Goal: Task Accomplishment & Management: Manage account settings

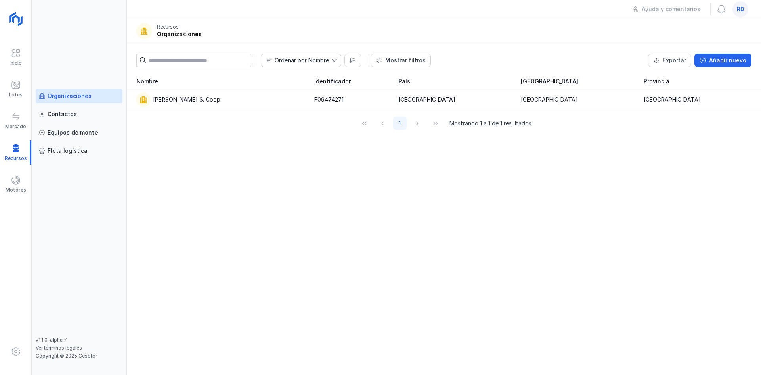
click at [740, 11] on span "rd" at bounding box center [741, 9] width 8 height 8
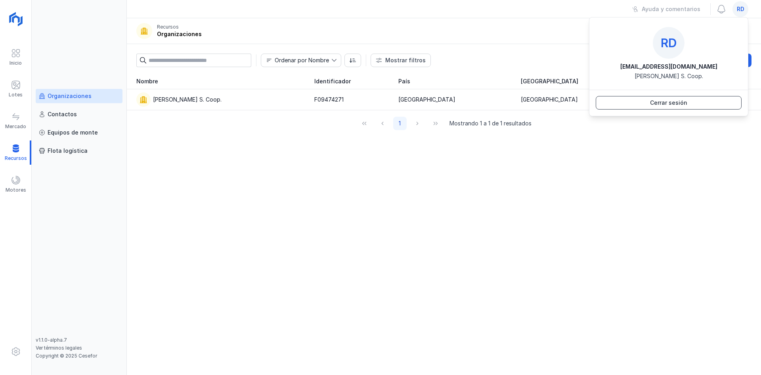
click at [672, 105] on div "Cerrar sesión" at bounding box center [668, 103] width 37 height 8
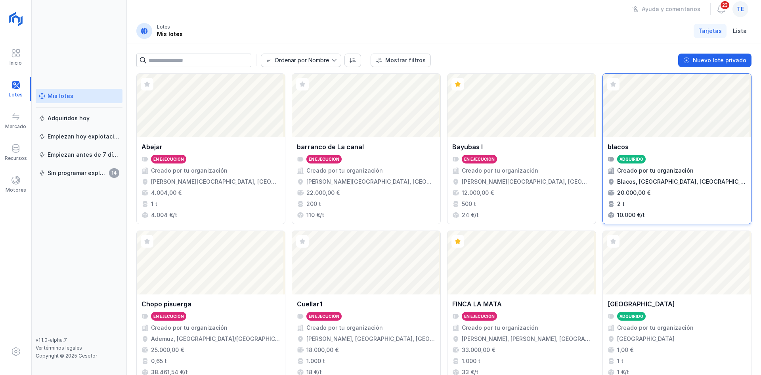
click at [663, 91] on div "Abrir lote" at bounding box center [677, 105] width 148 height 63
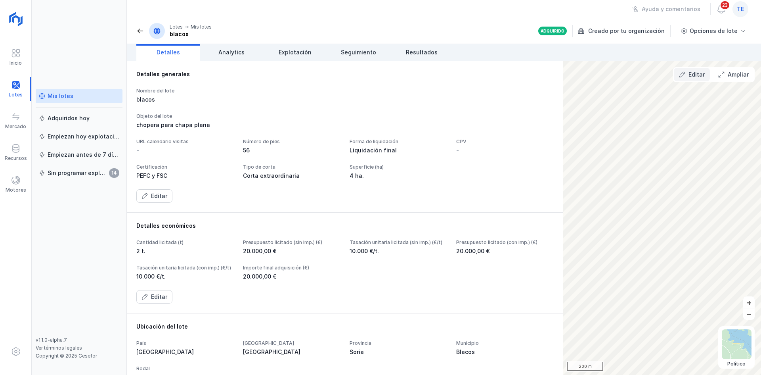
click at [687, 71] on button "Editar" at bounding box center [692, 74] width 36 height 13
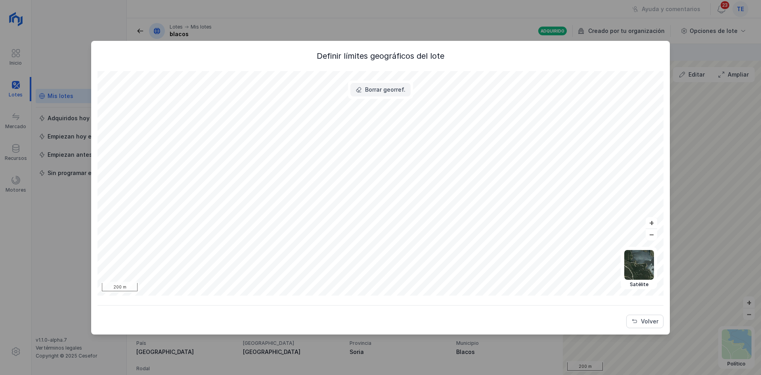
click at [386, 88] on div "Borrar georref." at bounding box center [385, 90] width 40 height 8
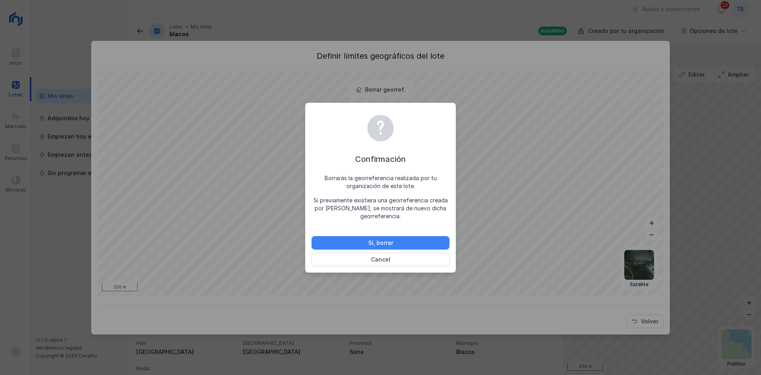
click at [379, 237] on button "Sí, borrar" at bounding box center [381, 242] width 138 height 13
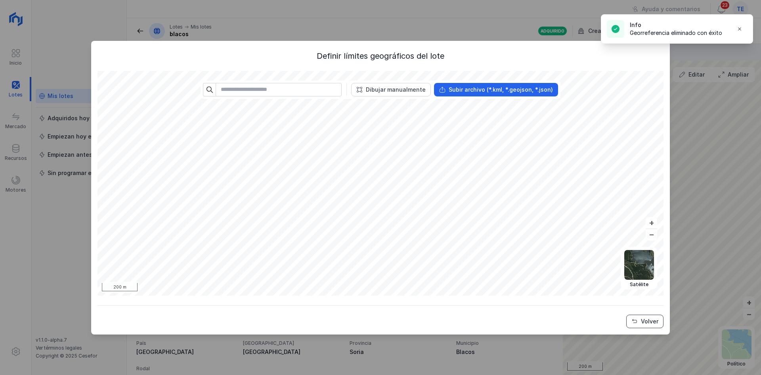
click at [646, 319] on div "Volver" at bounding box center [649, 321] width 17 height 8
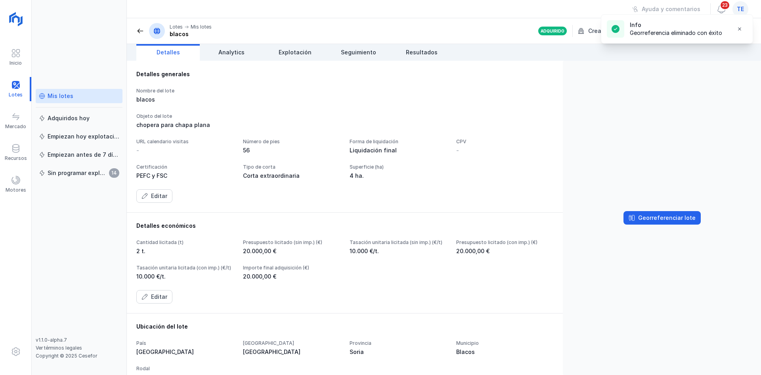
click at [134, 34] on header "Lotes Mis lotes blacos Adquirido Creado por tu organización Opciones de lote" at bounding box center [444, 31] width 634 height 26
click at [136, 33] on header "Lotes Mis lotes blacos Adquirido Creado por tu organización Opciones de lote" at bounding box center [444, 31] width 634 height 26
click at [138, 29] on span at bounding box center [140, 31] width 8 height 8
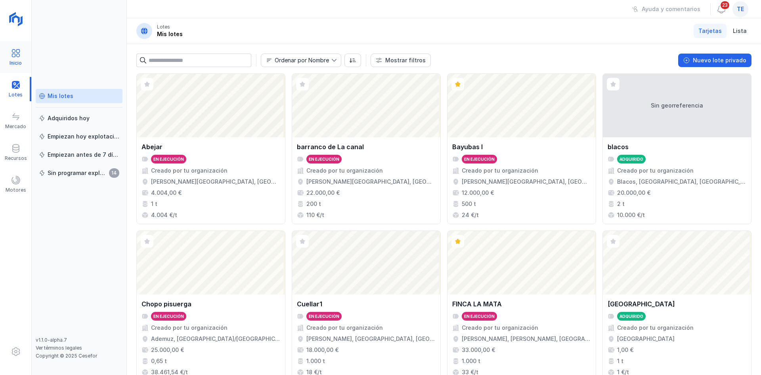
click at [13, 48] on span at bounding box center [16, 53] width 10 height 10
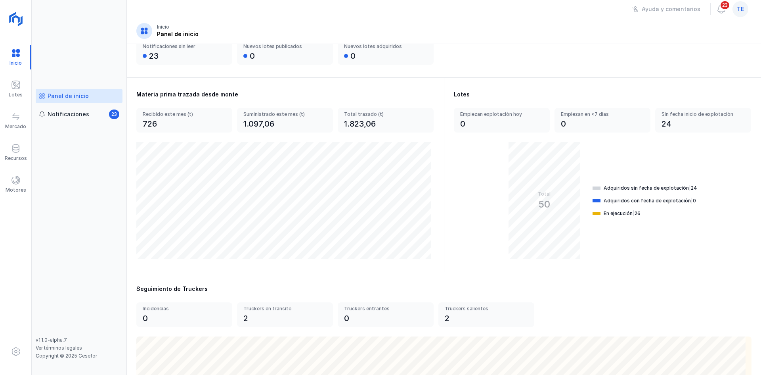
scroll to position [207, 0]
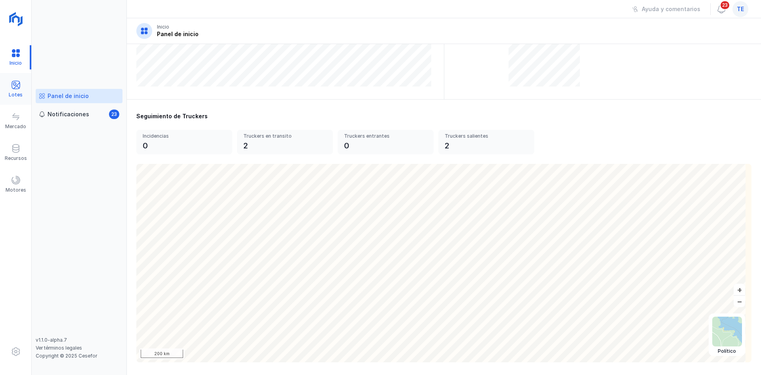
click at [13, 77] on div "Lotes" at bounding box center [15, 89] width 31 height 24
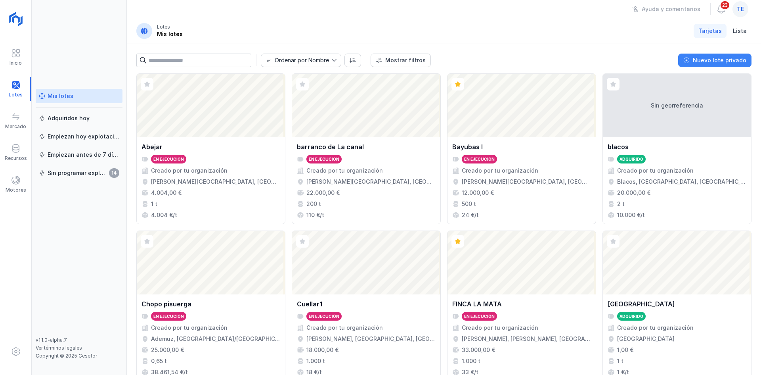
click at [730, 64] on button "Nuevo lote privado" at bounding box center [714, 60] width 73 height 13
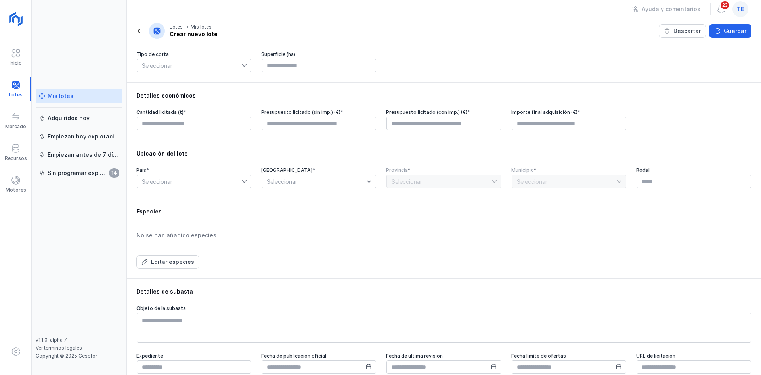
scroll to position [205, 0]
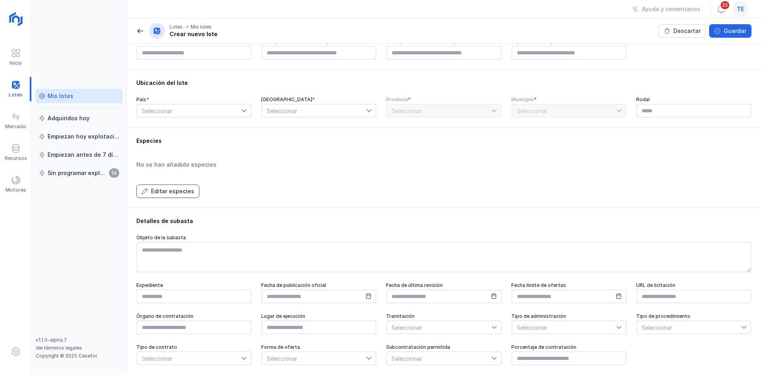
click at [171, 187] on div "Editar especies" at bounding box center [172, 191] width 43 height 8
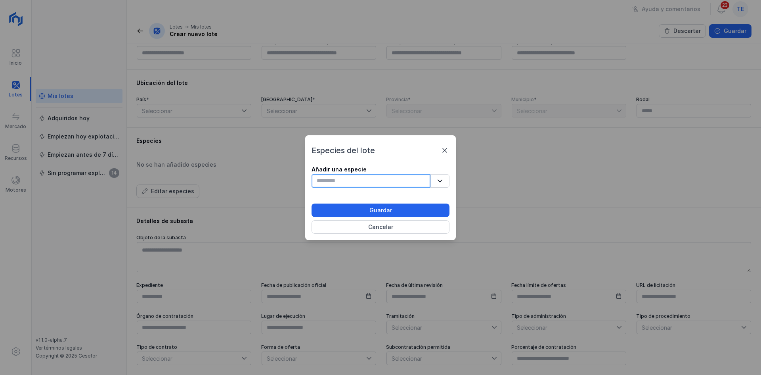
click at [342, 186] on input "text" at bounding box center [371, 180] width 119 height 13
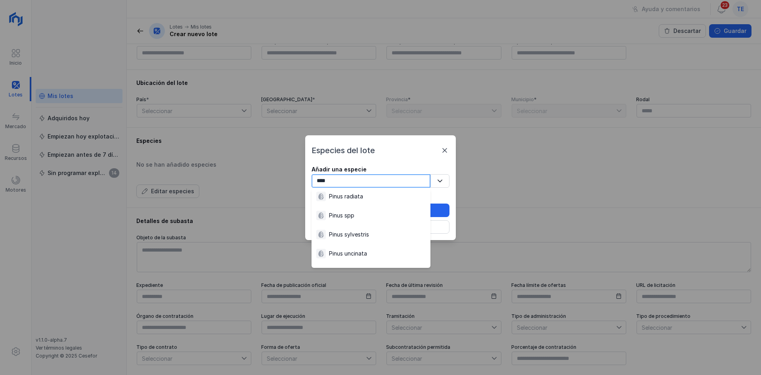
scroll to position [122, 0]
type input "****"
click at [443, 150] on span at bounding box center [445, 150] width 10 height 10
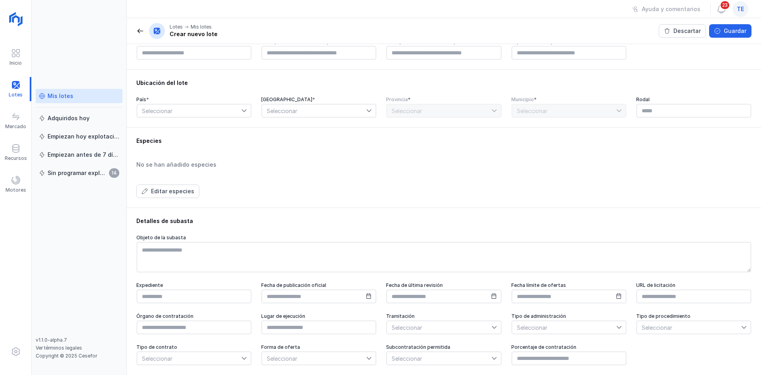
click at [138, 31] on span at bounding box center [140, 31] width 8 height 8
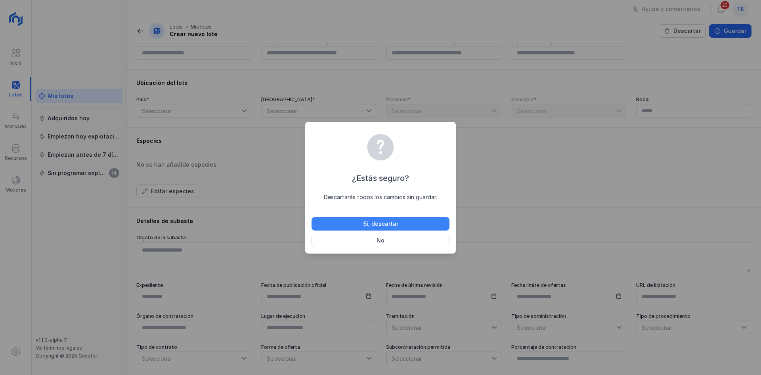
click at [343, 223] on button "Sí, descartar" at bounding box center [381, 223] width 138 height 13
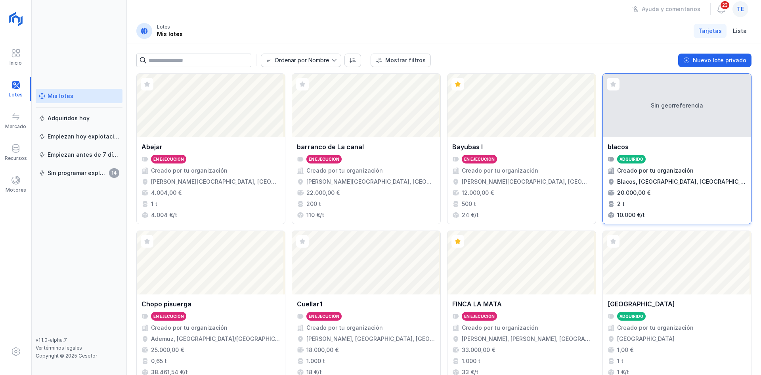
click at [687, 139] on div "blacos Adquirido Creado por tu organización Blacos, Soria, Castilla y León, Esp…" at bounding box center [677, 180] width 148 height 86
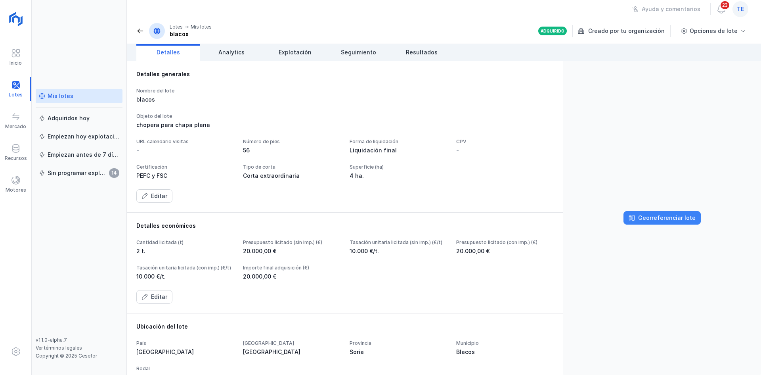
click at [647, 217] on div "Georreferenciar lote" at bounding box center [666, 218] width 57 height 8
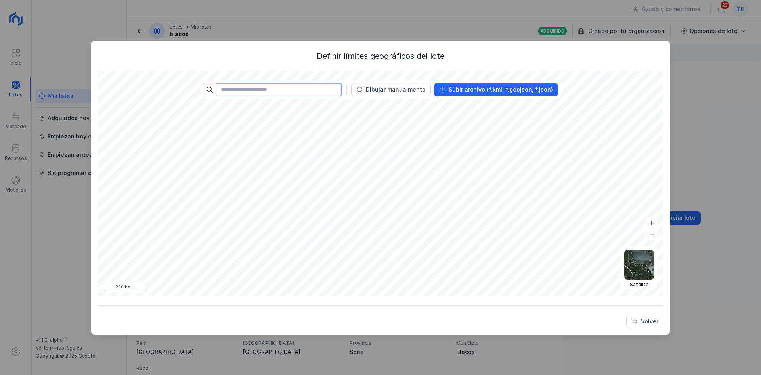
click at [276, 91] on input "text" at bounding box center [279, 89] width 126 height 13
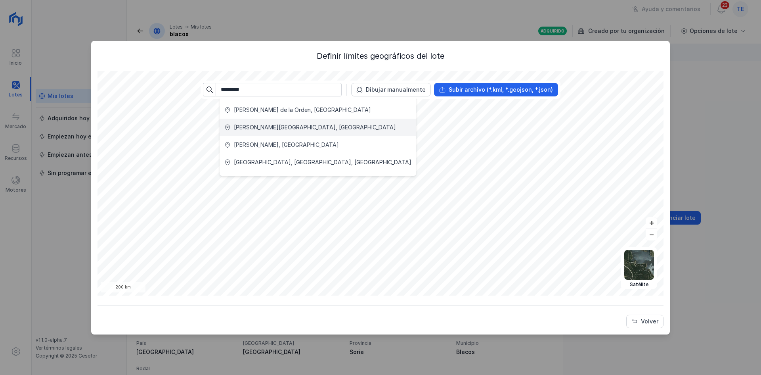
click at [280, 123] on div "Quintanar de la Sierra, España" at bounding box center [315, 127] width 162 height 8
type input "**********"
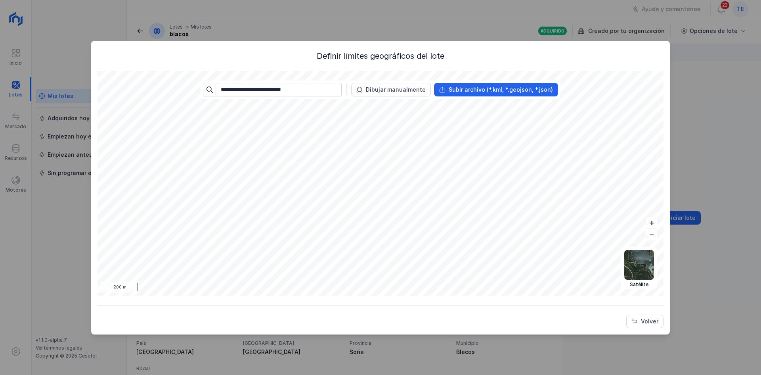
click at [382, 96] on div "**********" at bounding box center [381, 183] width 566 height 224
click at [224, 92] on div "**********" at bounding box center [381, 183] width 566 height 224
click at [386, 94] on button "Dibujar manualmente" at bounding box center [391, 89] width 80 height 13
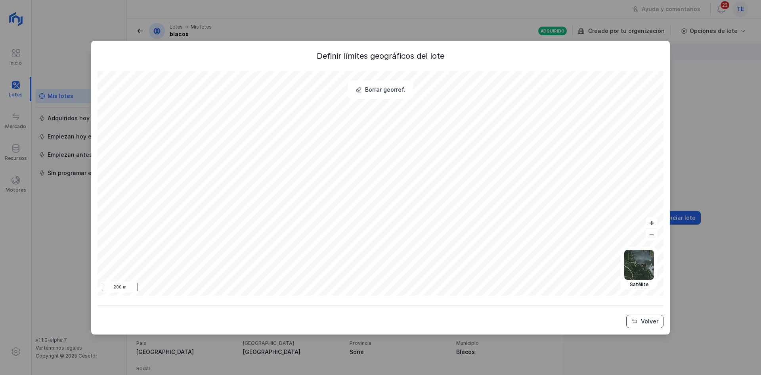
click at [647, 318] on div "Volver" at bounding box center [649, 321] width 17 height 8
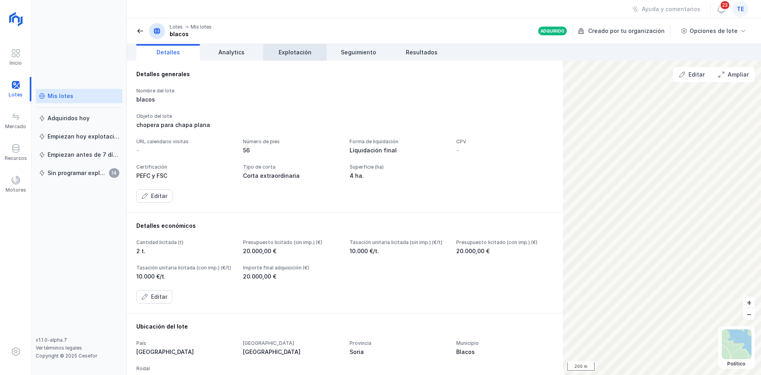
click at [300, 48] on link "Explotación" at bounding box center [294, 52] width 63 height 17
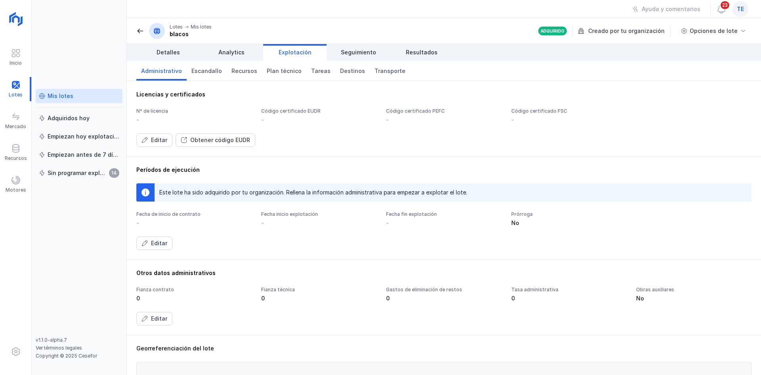
click at [139, 28] on span at bounding box center [140, 31] width 8 height 8
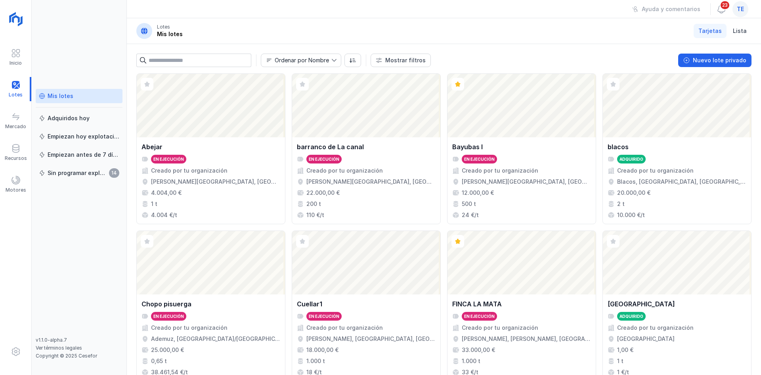
scroll to position [513, 0]
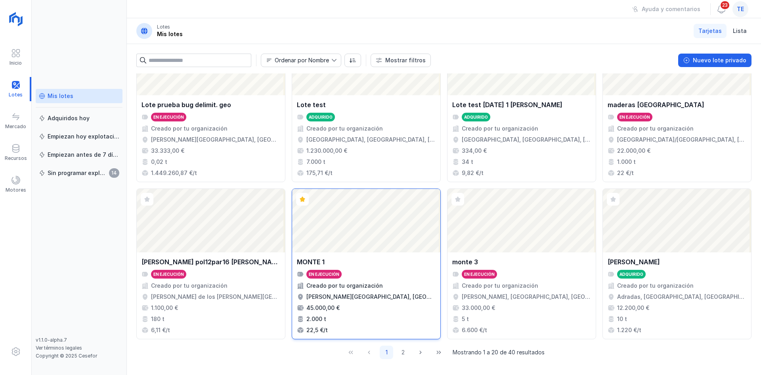
click at [356, 237] on div "Abrir lote" at bounding box center [366, 220] width 148 height 63
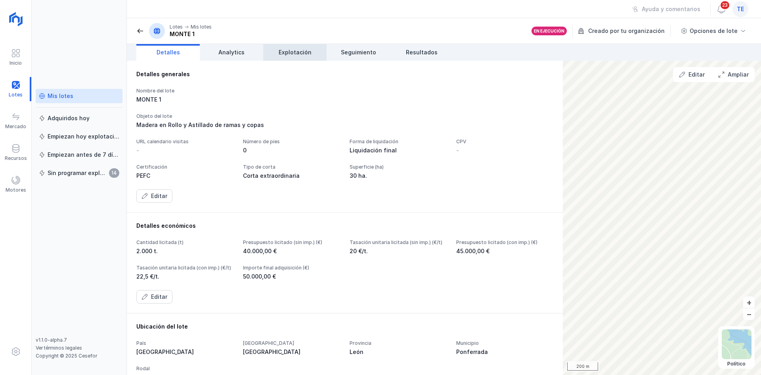
click at [299, 50] on span "Explotación" at bounding box center [295, 52] width 33 height 8
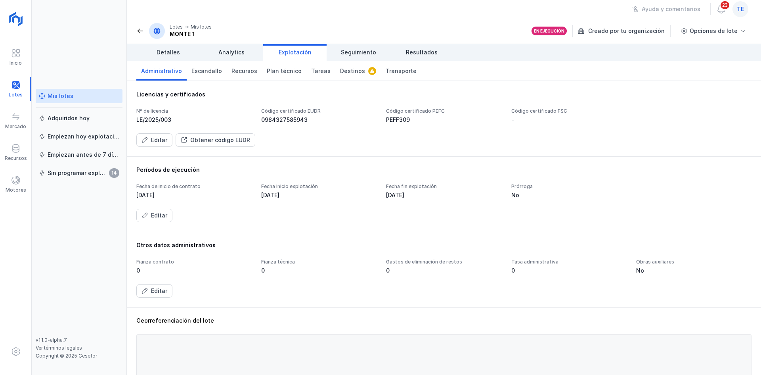
drag, startPoint x: 218, startPoint y: 142, endPoint x: 239, endPoint y: 123, distance: 27.8
click at [239, 123] on div "Nº de licencia LE/2025/003 Código certificado EUDR 0984327585943 Código certifi…" at bounding box center [443, 127] width 615 height 39
click at [220, 136] on button "Obtener código EUDR" at bounding box center [216, 139] width 80 height 13
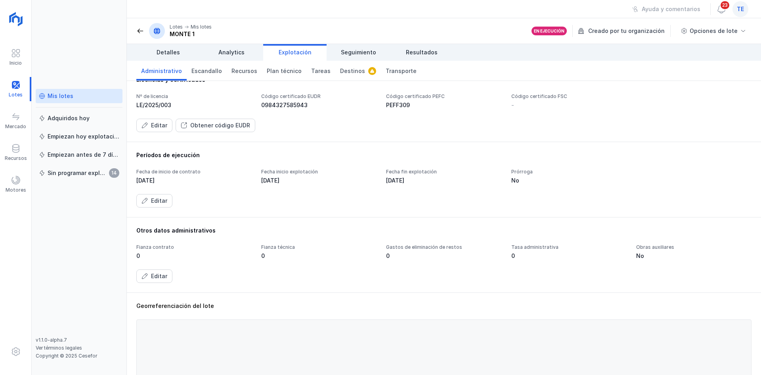
scroll to position [142, 0]
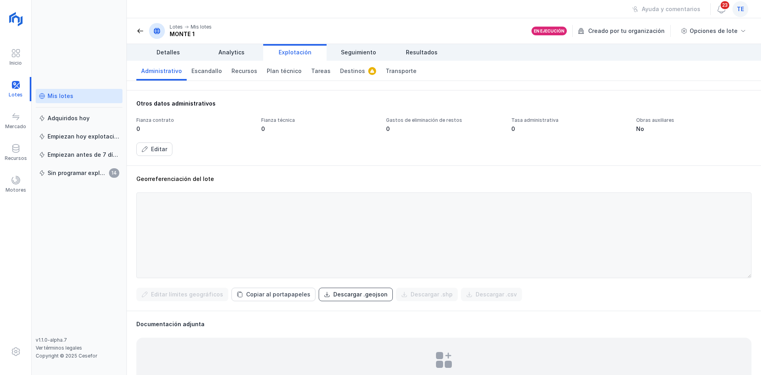
click at [352, 296] on div "Descargar .geojson" at bounding box center [360, 294] width 54 height 8
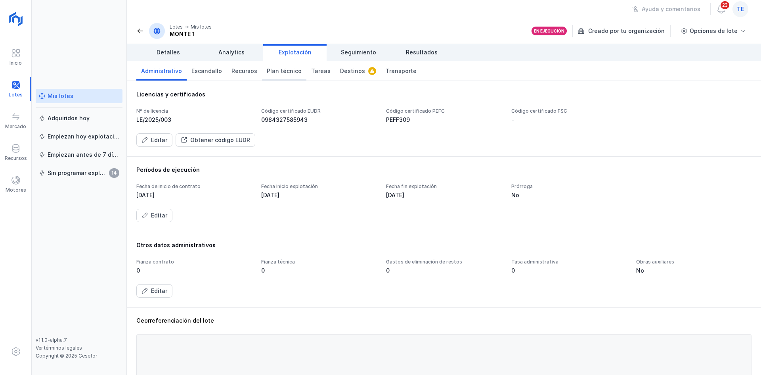
click at [277, 71] on span "Plan técnico" at bounding box center [284, 71] width 35 height 8
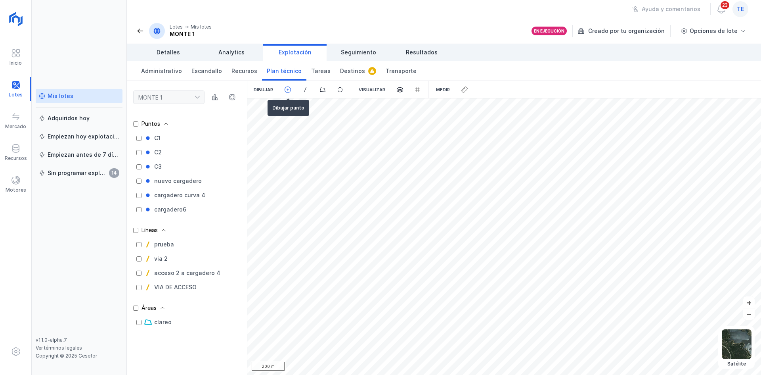
click at [284, 87] on span at bounding box center [287, 89] width 7 height 7
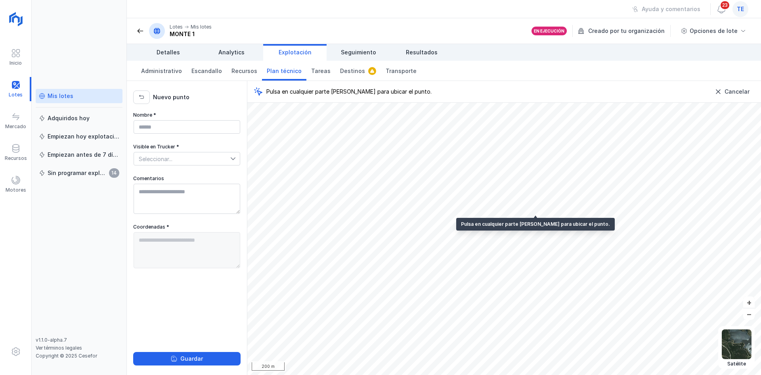
type textarea "**********"
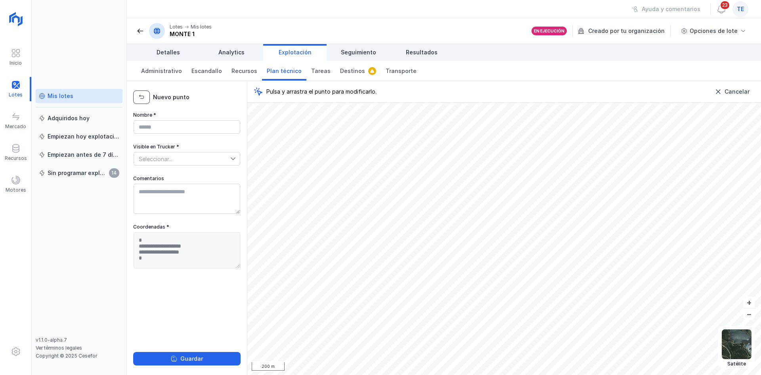
click at [143, 95] on span "button" at bounding box center [141, 97] width 6 height 6
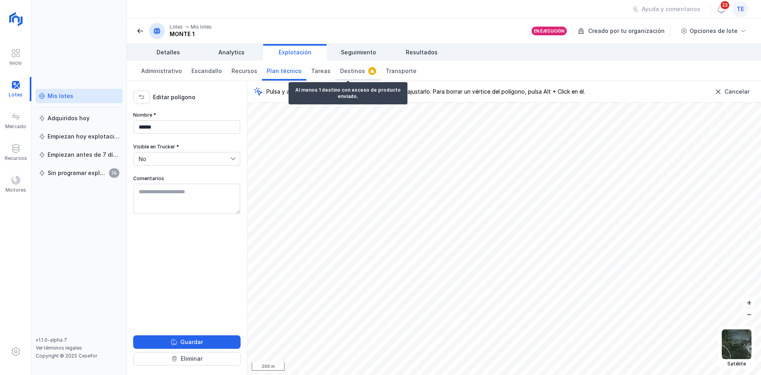
click at [340, 71] on span "Destinos" at bounding box center [352, 71] width 25 height 8
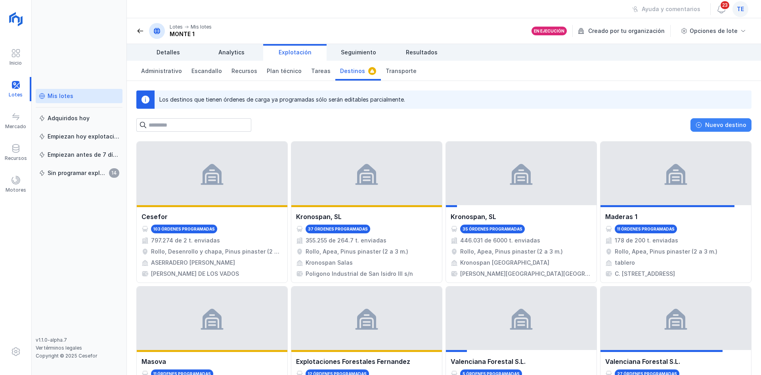
click at [702, 124] on span "Nuevo destino" at bounding box center [699, 125] width 6 height 6
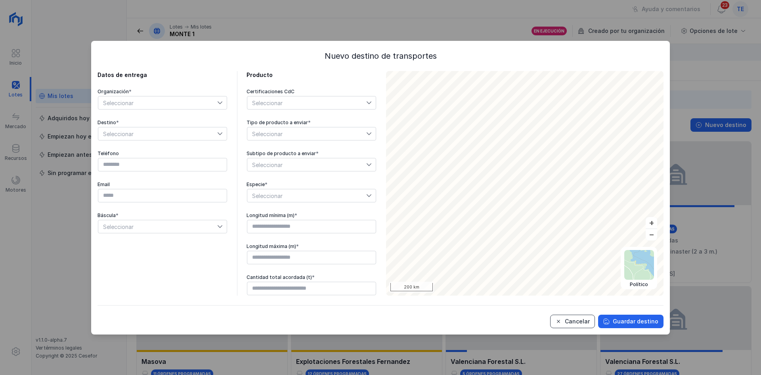
click at [574, 316] on button "Cancelar" at bounding box center [572, 320] width 45 height 13
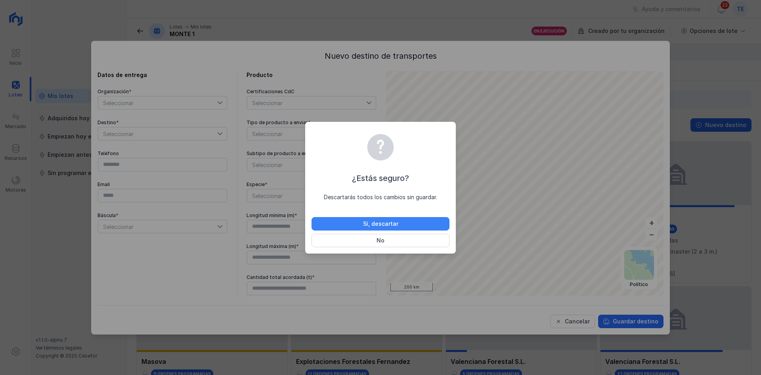
click at [398, 228] on button "Sí, descartar" at bounding box center [381, 223] width 138 height 13
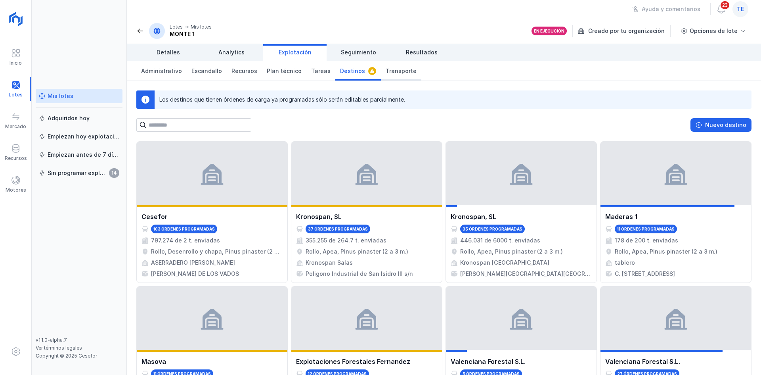
click at [390, 65] on link "Transporte" at bounding box center [401, 71] width 40 height 20
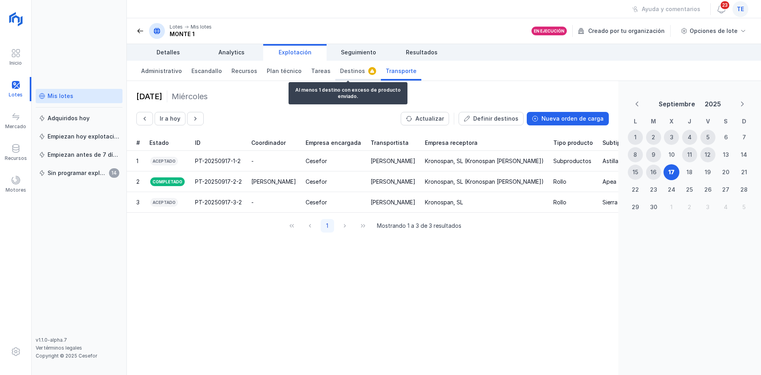
click at [350, 78] on link "Destinos" at bounding box center [358, 71] width 46 height 20
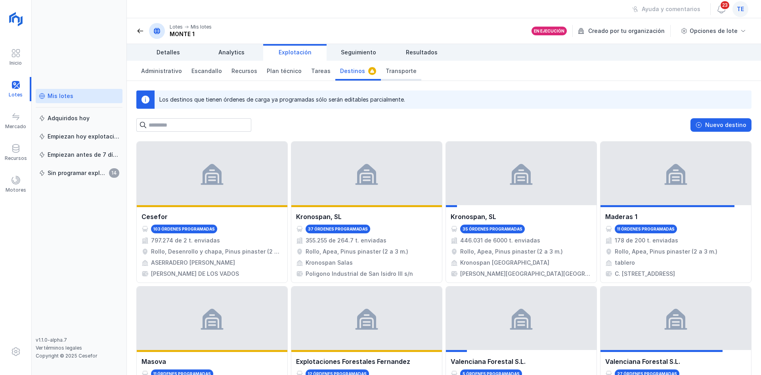
click at [388, 76] on link "Transporte" at bounding box center [401, 71] width 40 height 20
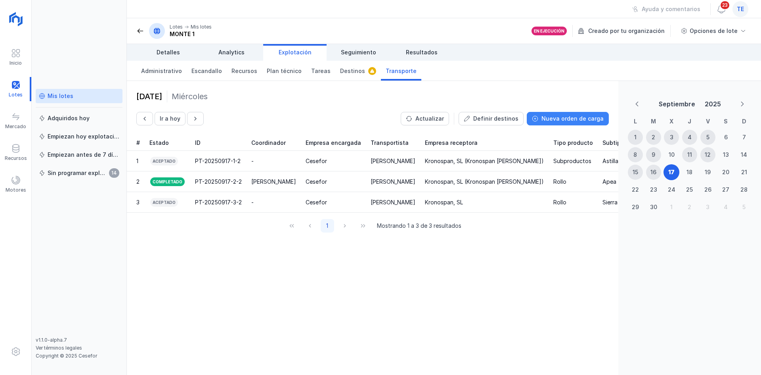
click at [567, 119] on div "Nueva orden de carga" at bounding box center [572, 119] width 62 height 8
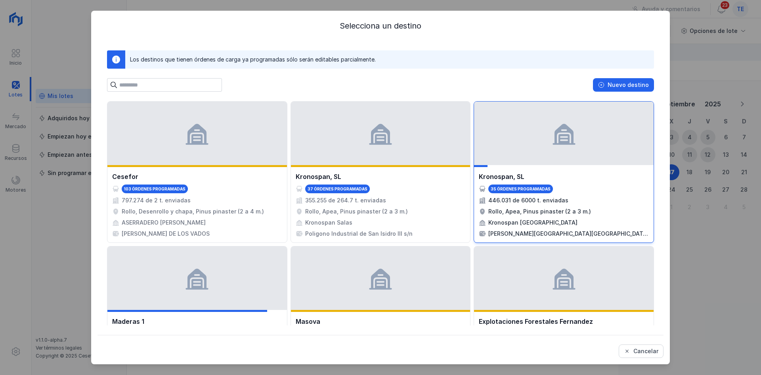
click at [559, 130] on span at bounding box center [563, 132] width 25 height 25
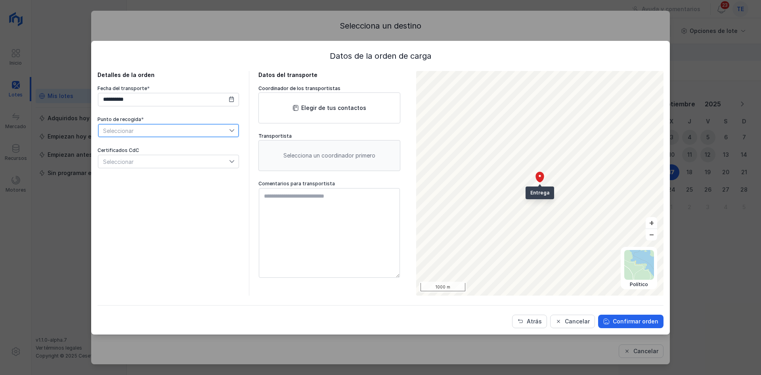
click at [155, 131] on span "Seleccionar" at bounding box center [163, 130] width 131 height 13
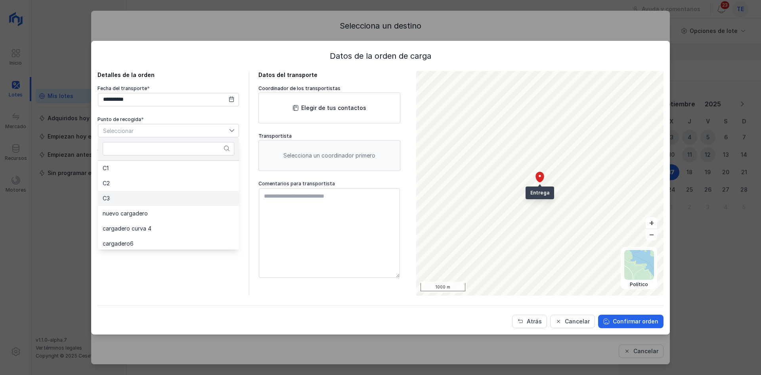
click at [123, 195] on li "C3" at bounding box center [168, 198] width 141 height 15
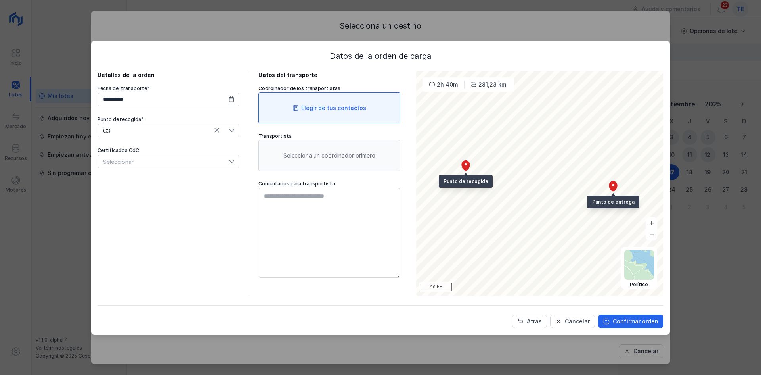
click at [307, 109] on div "Elegir de tus contactos" at bounding box center [333, 108] width 65 height 8
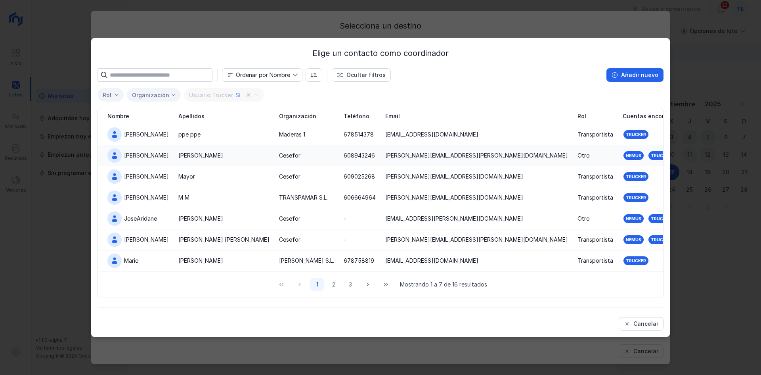
click at [159, 155] on div "Alejandro" at bounding box center [137, 155] width 61 height 14
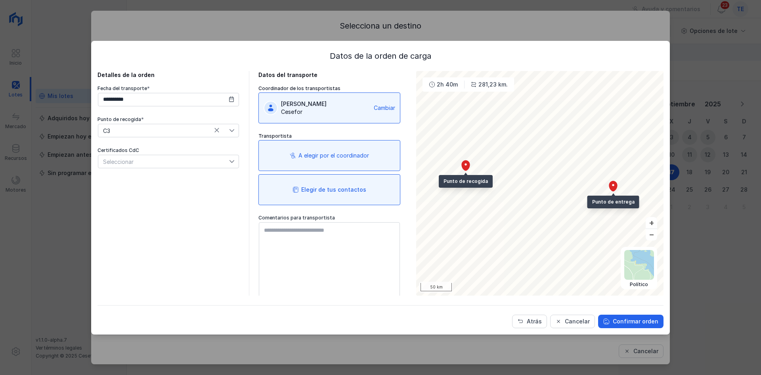
click at [324, 191] on div "Elegir de tus contactos" at bounding box center [333, 189] width 65 height 8
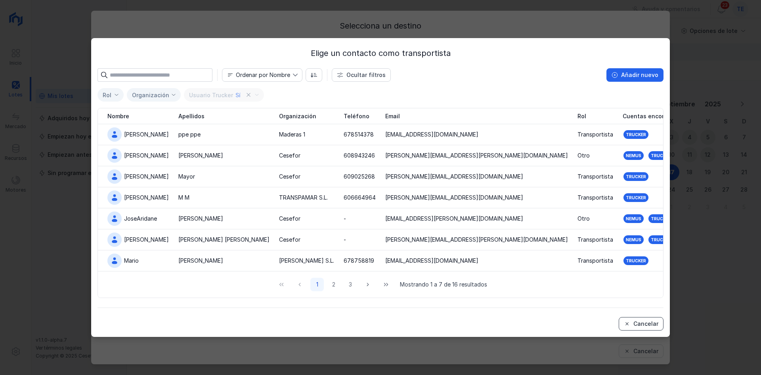
click at [631, 328] on button "Cancelar" at bounding box center [641, 323] width 45 height 13
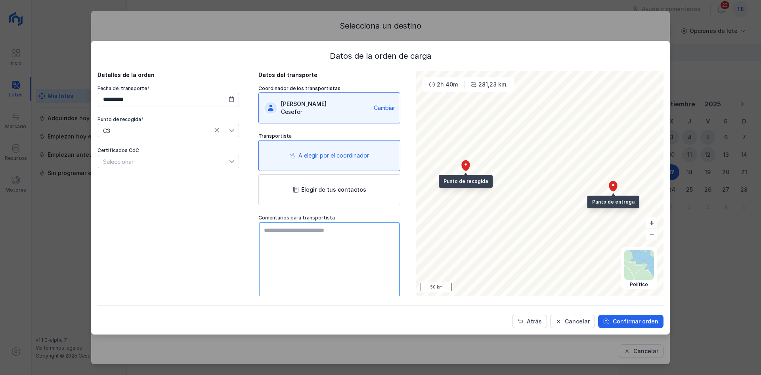
click at [362, 235] on textarea at bounding box center [329, 267] width 141 height 90
type textarea "**********"
click at [644, 325] on div "Confirmar orden" at bounding box center [636, 321] width 46 height 8
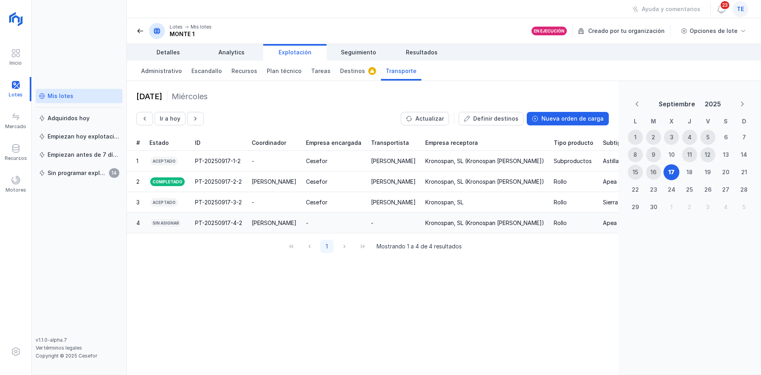
click at [340, 222] on div "-" at bounding box center [333, 223] width 55 height 8
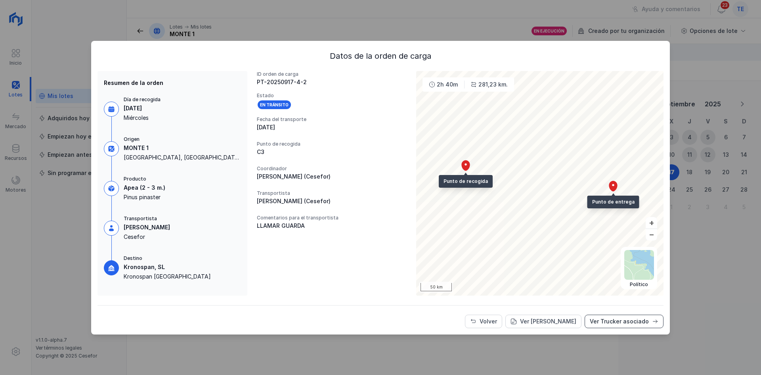
click at [650, 325] on button "Ver Trucker asociado" at bounding box center [624, 320] width 79 height 13
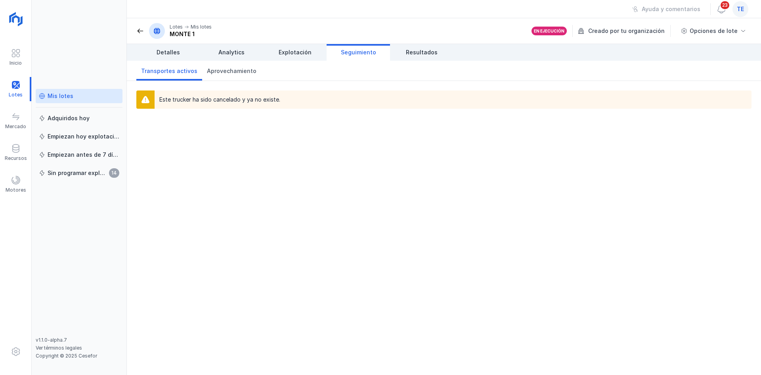
click at [366, 46] on link "Seguimiento" at bounding box center [358, 52] width 63 height 17
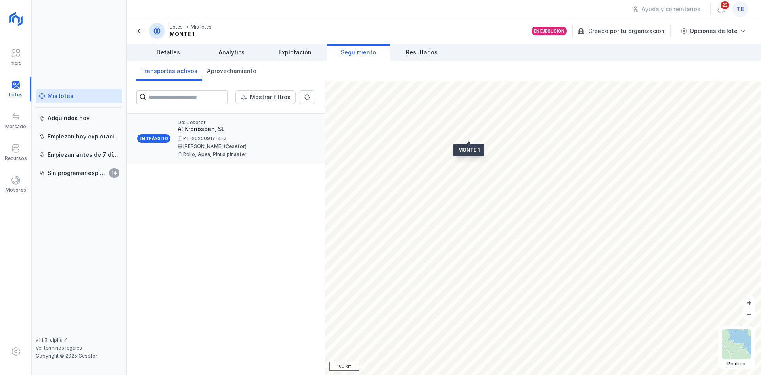
click at [202, 125] on div "A: Kronospan, SL" at bounding box center [244, 129] width 132 height 8
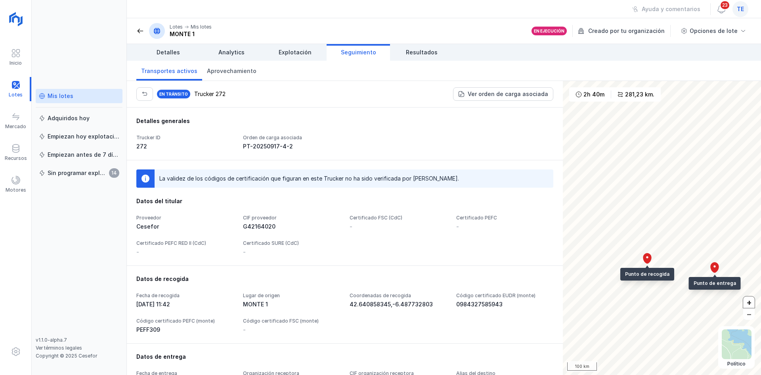
click at [750, 304] on button "+" at bounding box center [748, 301] width 11 height 11
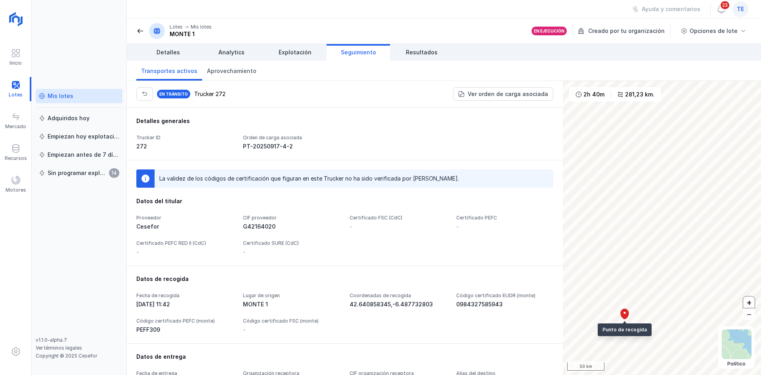
click at [750, 304] on button "+" at bounding box center [748, 301] width 11 height 11
click at [486, 194] on div "En tránsito Trucker 272 Ver orden de carga asociada Detalles generales Trucker …" at bounding box center [444, 228] width 634 height 294
click at [476, 214] on div "En tránsito Trucker 272 Ver orden de carga asociada Detalles generales Trucker …" at bounding box center [444, 228] width 634 height 294
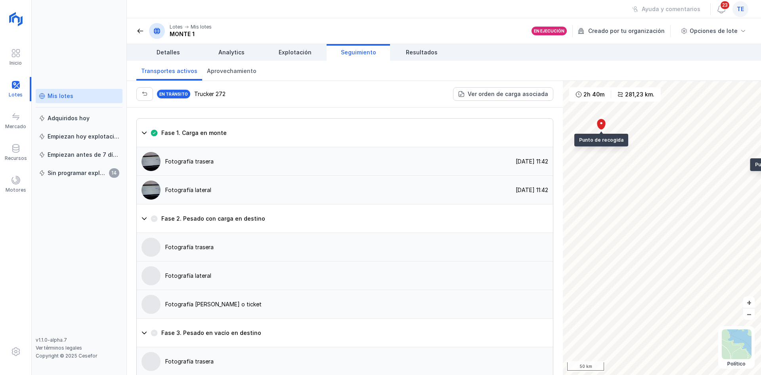
scroll to position [550, 0]
click at [154, 170] on img at bounding box center [151, 160] width 19 height 19
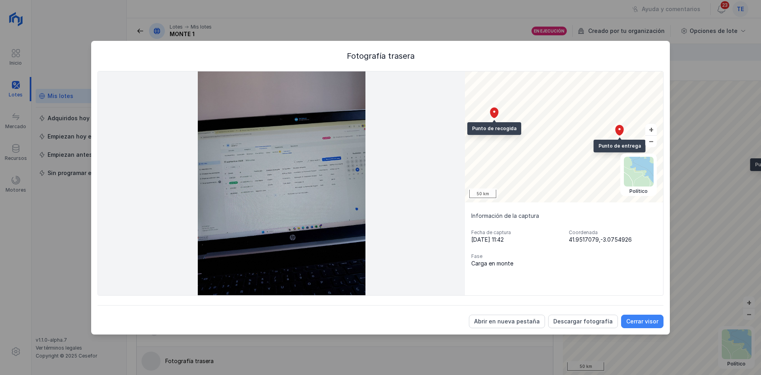
click at [631, 321] on div "Cerrar visor" at bounding box center [642, 321] width 32 height 8
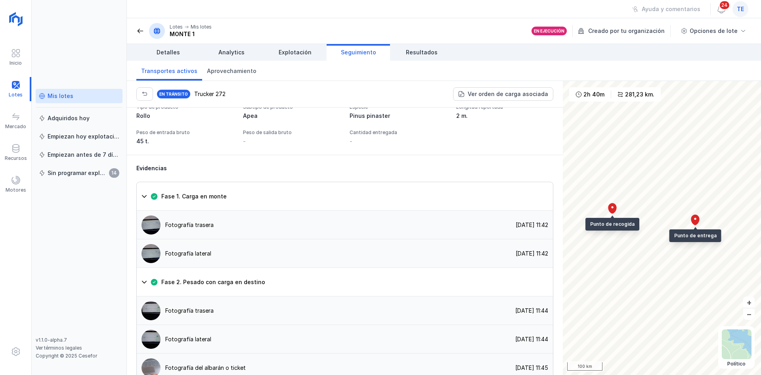
scroll to position [625, 0]
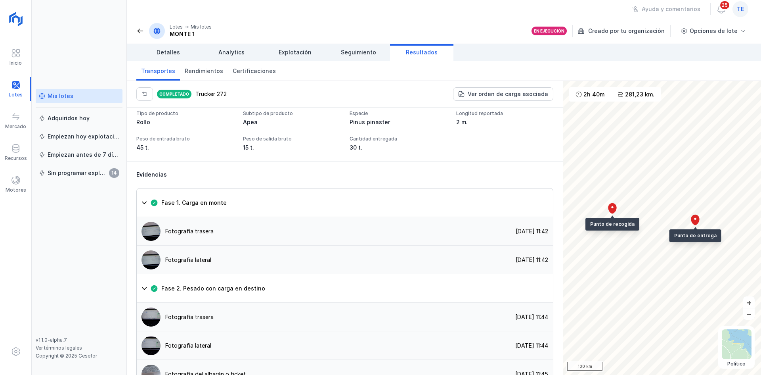
scroll to position [625, 0]
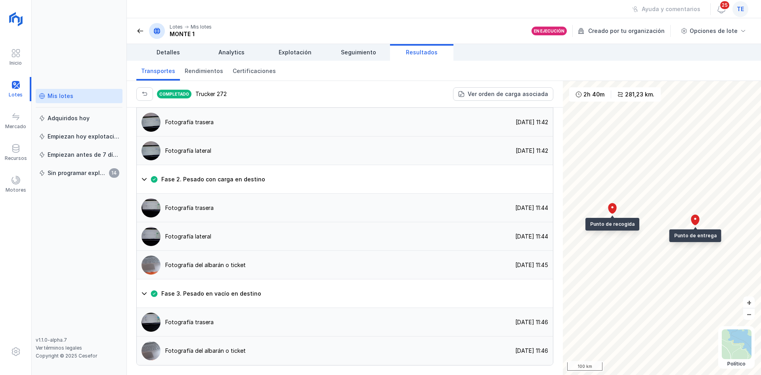
click at [421, 52] on span "Resultados" at bounding box center [422, 52] width 32 height 8
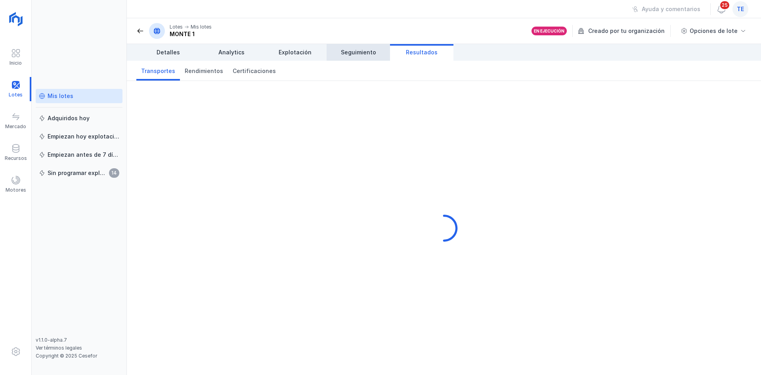
click at [376, 50] on link "Seguimiento" at bounding box center [358, 52] width 63 height 17
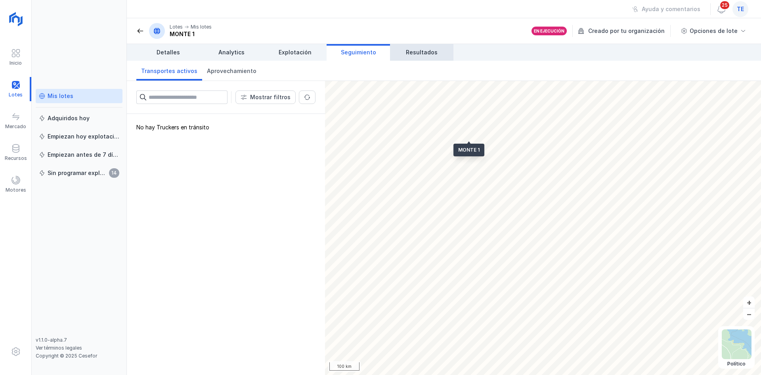
click at [406, 52] on link "Resultados" at bounding box center [421, 52] width 63 height 17
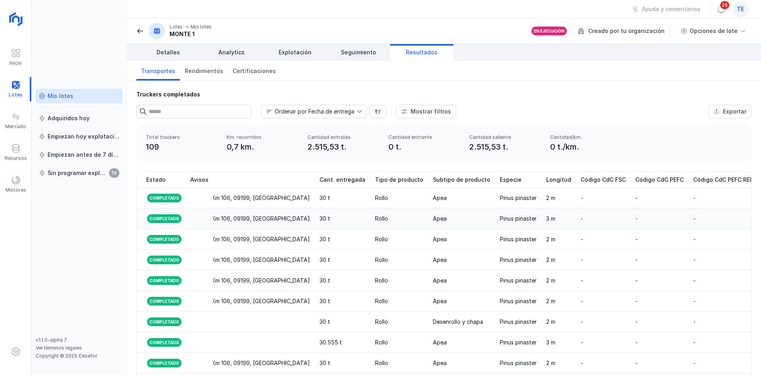
scroll to position [0, 826]
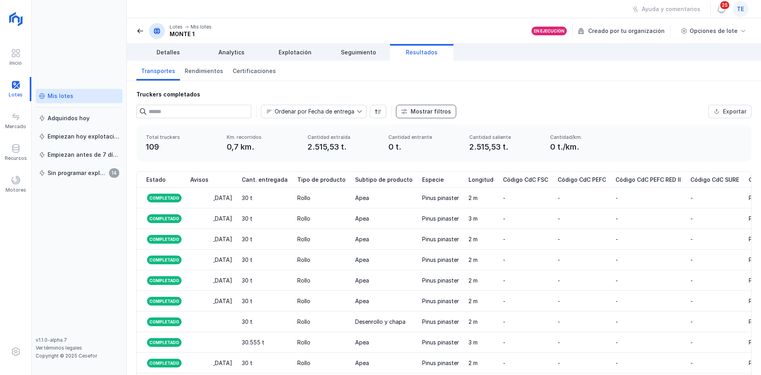
click at [435, 110] on div "Mostrar filtros" at bounding box center [431, 111] width 40 height 8
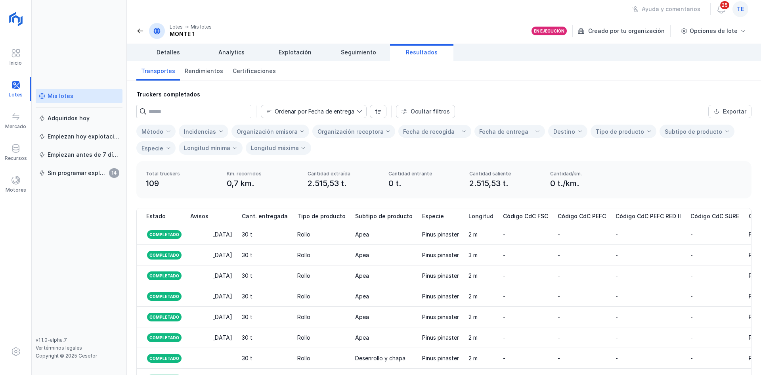
click at [370, 130] on div "Organización receptora" at bounding box center [350, 131] width 66 height 7
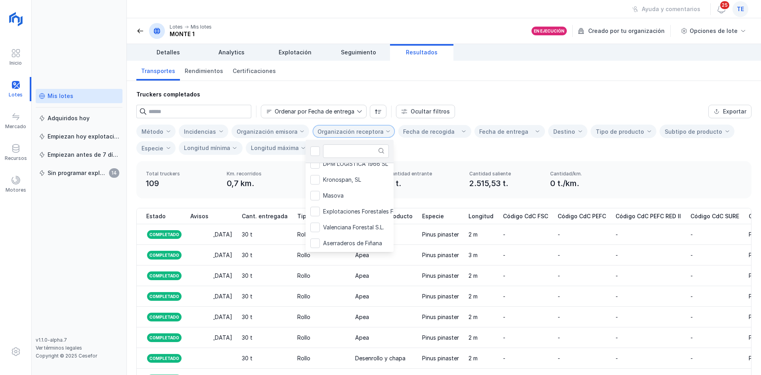
scroll to position [118, 0]
click at [357, 188] on li "Masova" at bounding box center [364, 196] width 117 height 16
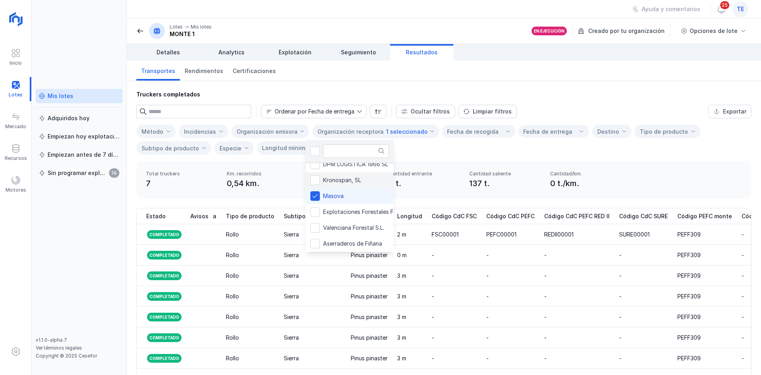
scroll to position [0, 791]
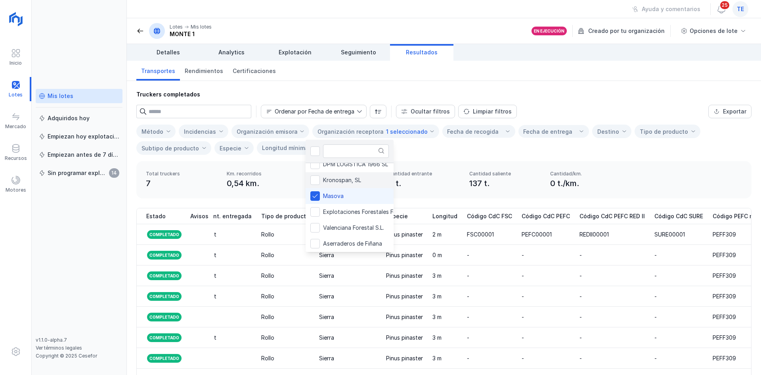
click at [356, 180] on span "Kronospan, SL" at bounding box center [342, 180] width 38 height 6
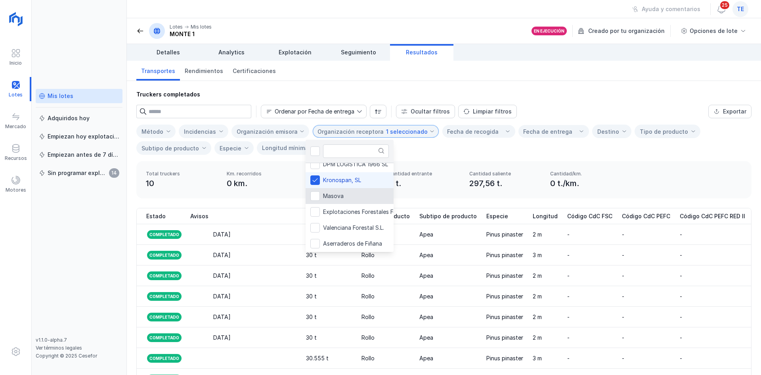
click at [645, 172] on div "Total truckers 10 Km. recorridos 0 km. Cantidad extraída 297,56 t. Cantidad ent…" at bounding box center [443, 179] width 615 height 37
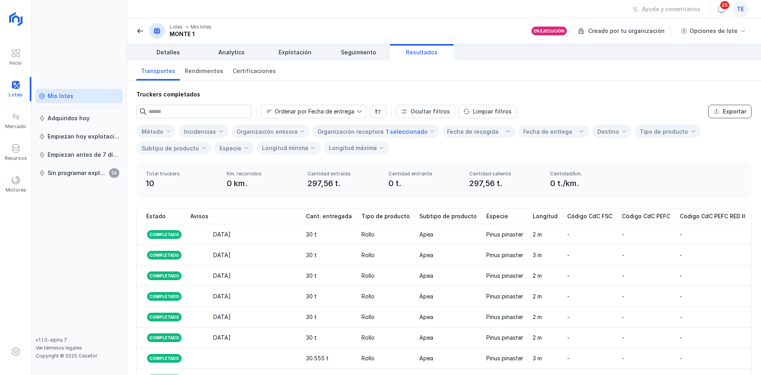
click at [717, 113] on button "Exportar" at bounding box center [729, 111] width 43 height 13
click at [621, 95] on div "Truckers completados" at bounding box center [443, 94] width 615 height 8
click at [19, 179] on span at bounding box center [16, 180] width 10 height 10
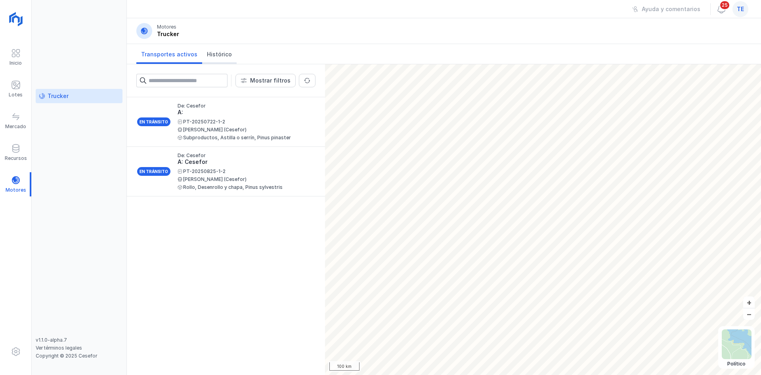
click at [209, 54] on span "Histórico" at bounding box center [219, 54] width 25 height 8
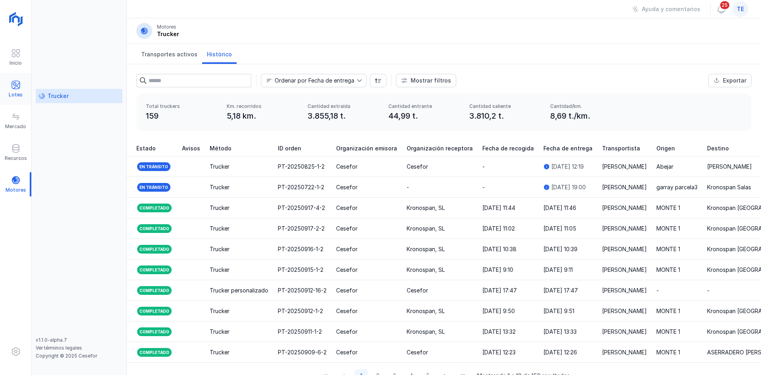
click at [10, 80] on div "Lotes" at bounding box center [15, 89] width 31 height 24
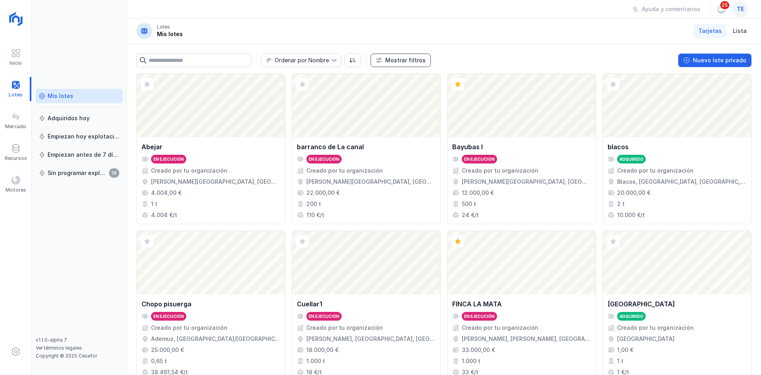
click at [392, 62] on div "Mostrar filtros" at bounding box center [405, 60] width 40 height 8
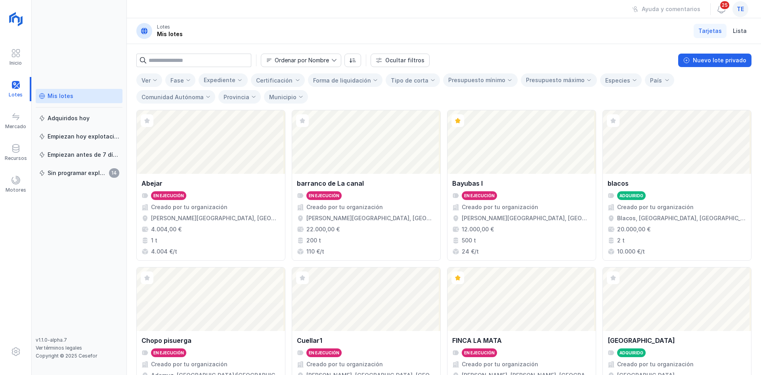
click at [182, 77] on div "Fase" at bounding box center [176, 80] width 13 height 7
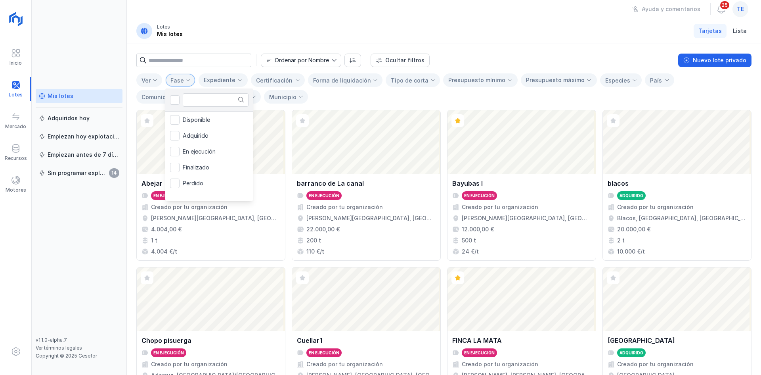
scroll to position [4, 40]
click at [181, 122] on li "Disponible" at bounding box center [209, 120] width 88 height 16
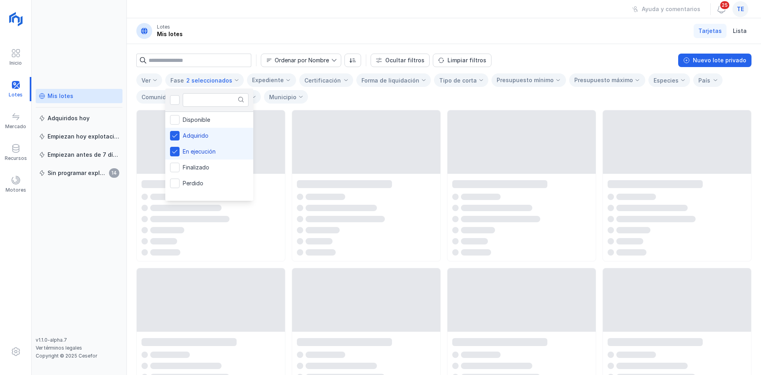
click at [174, 130] on li "Adquirido" at bounding box center [209, 136] width 88 height 16
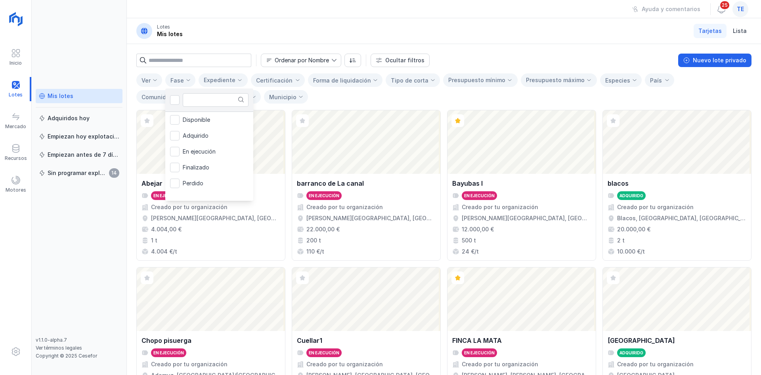
click at [280, 101] on div "Ver Fase Expediente Certificación Forma de liquidación Tipo de corta Presupuest…" at bounding box center [443, 88] width 615 height 30
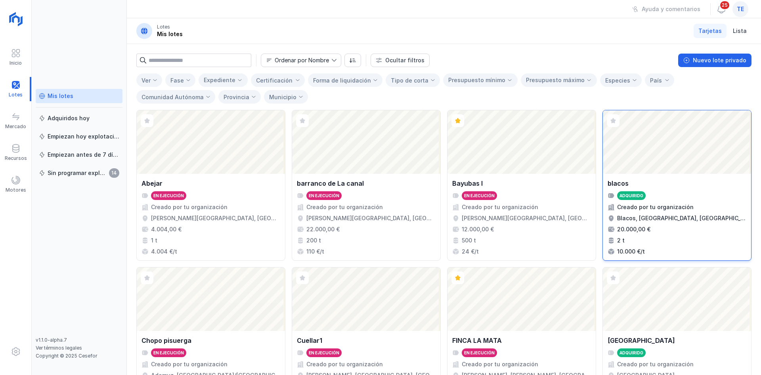
click at [659, 144] on div "Abrir lote" at bounding box center [677, 141] width 148 height 63
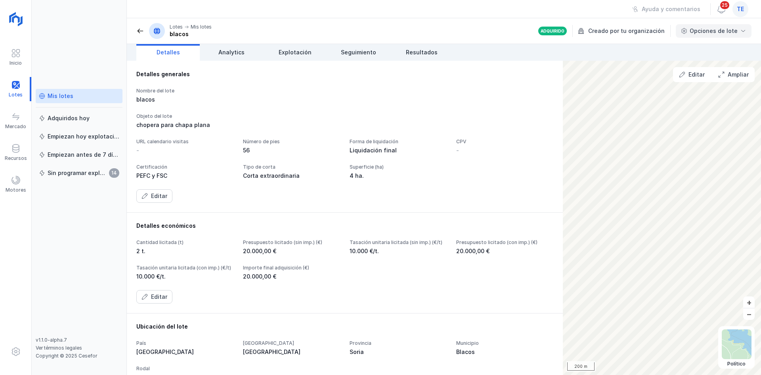
click at [719, 32] on div "Opciones de lote" at bounding box center [714, 31] width 48 height 8
click at [713, 28] on div "Opciones de lote" at bounding box center [714, 31] width 48 height 8
click at [23, 177] on div "Motores" at bounding box center [15, 184] width 31 height 24
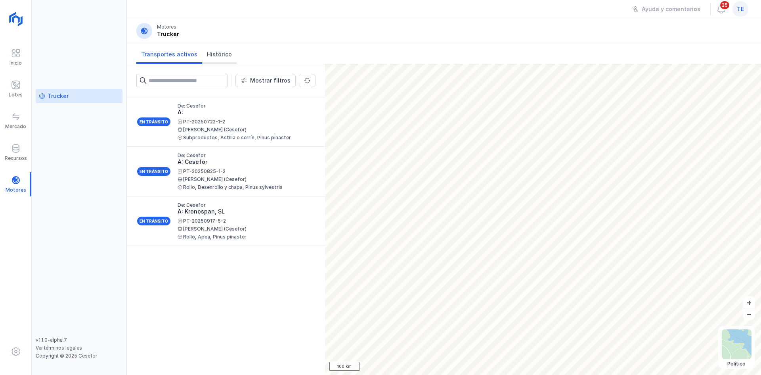
click at [212, 51] on span "Histórico" at bounding box center [219, 54] width 25 height 8
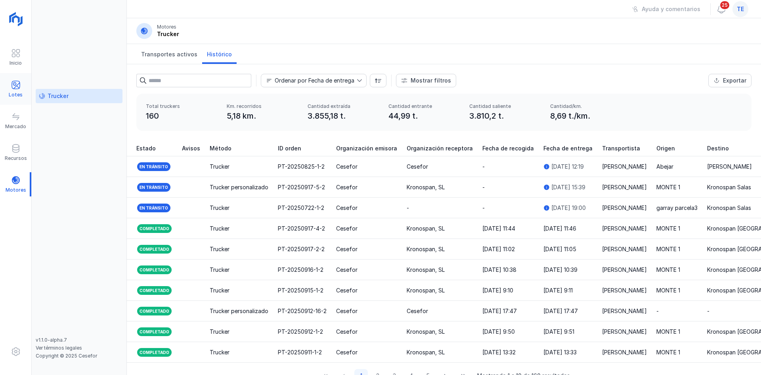
click at [9, 90] on div "Lotes" at bounding box center [15, 89] width 31 height 24
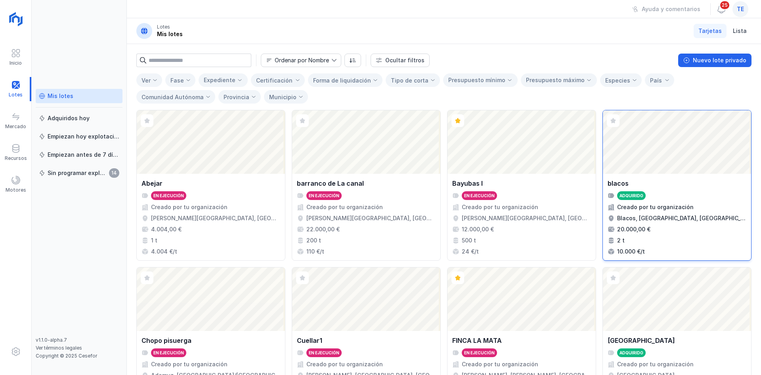
click at [674, 163] on div "Abrir lote" at bounding box center [677, 141] width 148 height 63
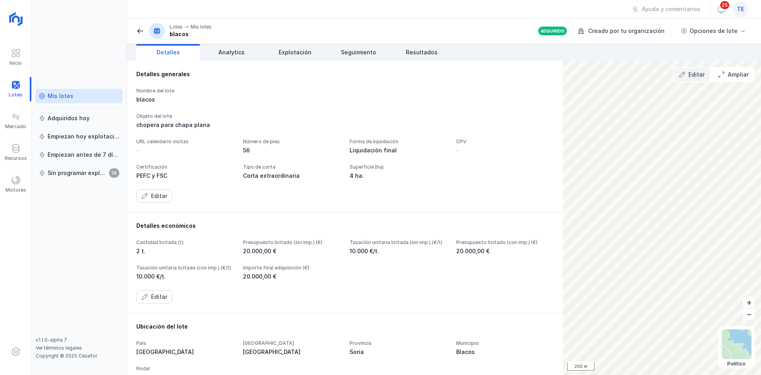
click at [687, 73] on button "Editar" at bounding box center [692, 74] width 36 height 13
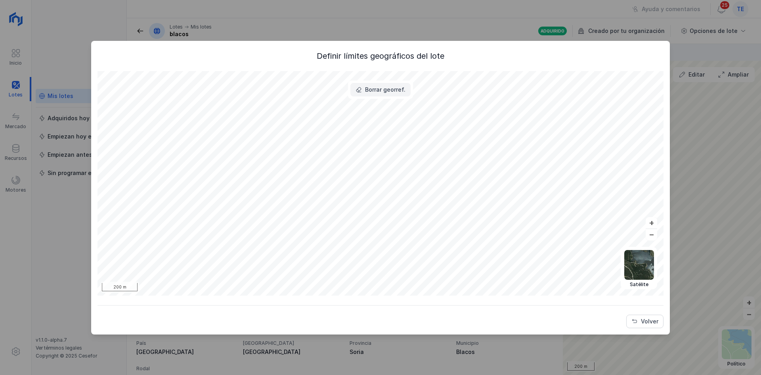
drag, startPoint x: 361, startPoint y: 96, endPoint x: 368, endPoint y: 92, distance: 8.2
click at [368, 92] on div "Borrar georref." at bounding box center [380, 89] width 65 height 18
click at [368, 92] on div "Borrar georref." at bounding box center [385, 90] width 40 height 8
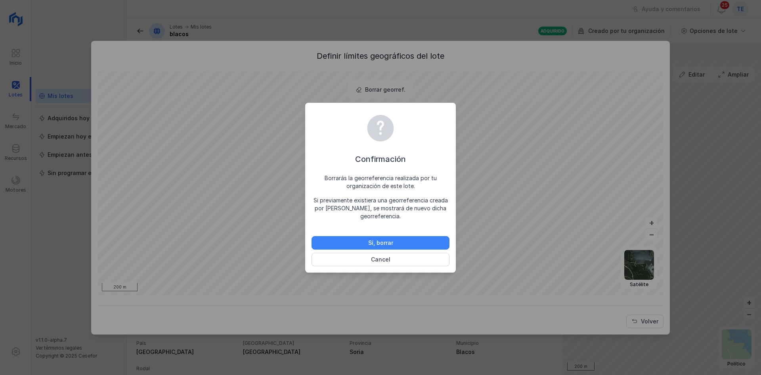
click at [381, 237] on button "Sí, borrar" at bounding box center [381, 242] width 138 height 13
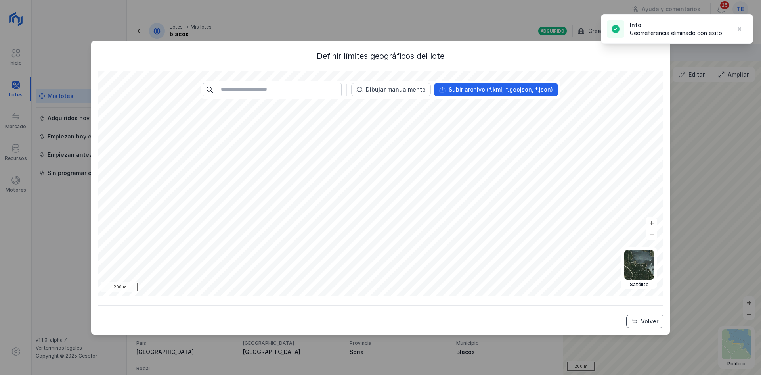
click at [652, 317] on div "Volver" at bounding box center [649, 321] width 17 height 8
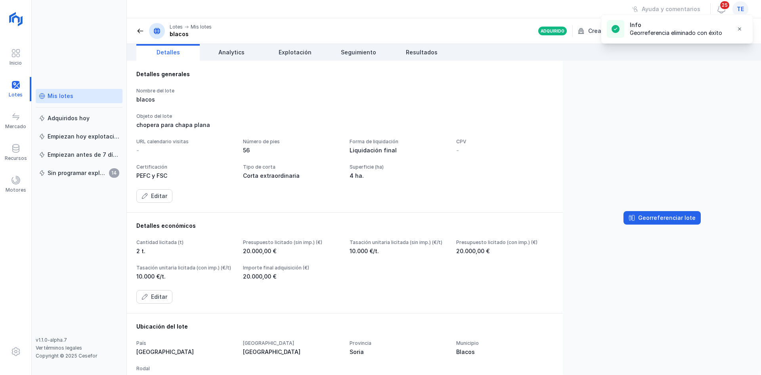
click at [654, 226] on div "Georreferenciar lote" at bounding box center [662, 218] width 198 height 314
click at [656, 218] on div "Georreferenciar lote" at bounding box center [666, 218] width 57 height 8
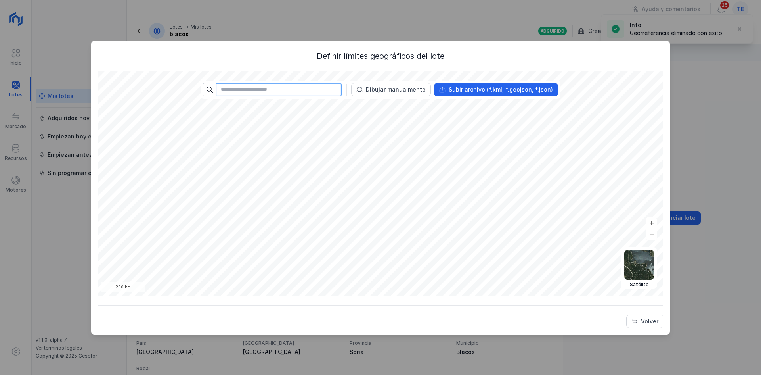
click at [300, 89] on input "text" at bounding box center [279, 89] width 126 height 13
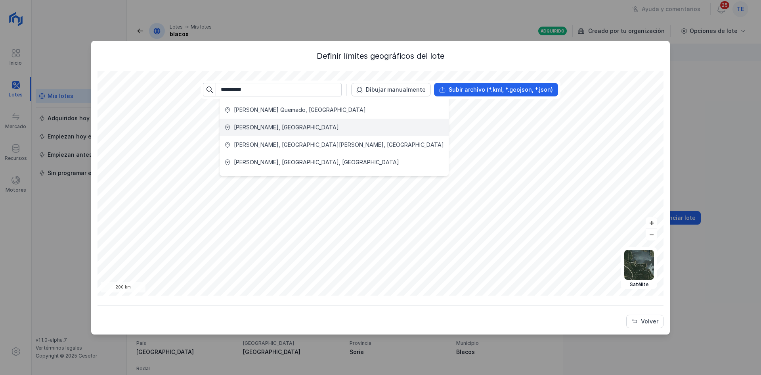
click at [272, 132] on li "Jaramillo de la Fuente, España" at bounding box center [334, 127] width 229 height 17
type input "**********"
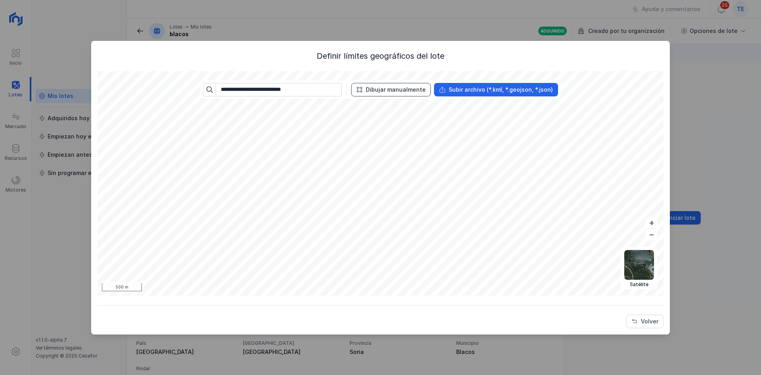
click at [383, 93] on div "**********" at bounding box center [381, 183] width 566 height 224
click at [644, 166] on img at bounding box center [639, 180] width 30 height 30
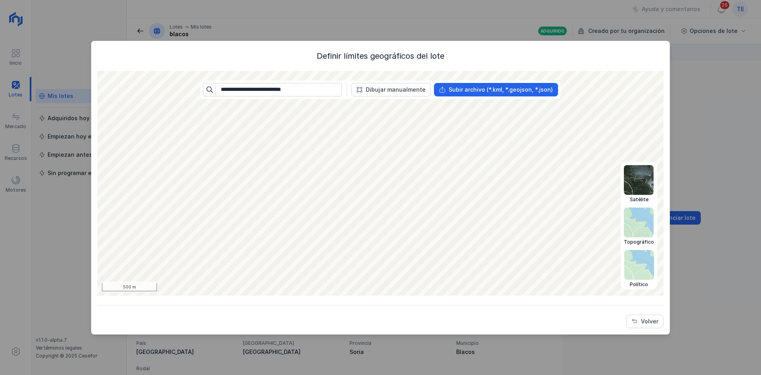
click at [640, 224] on img at bounding box center [639, 222] width 30 height 30
click at [444, 317] on div "**********" at bounding box center [381, 188] width 566 height 277
click at [524, 321] on div "**********" at bounding box center [381, 188] width 566 height 277
click at [634, 212] on img at bounding box center [639, 222] width 30 height 30
click at [650, 213] on img at bounding box center [639, 222] width 30 height 30
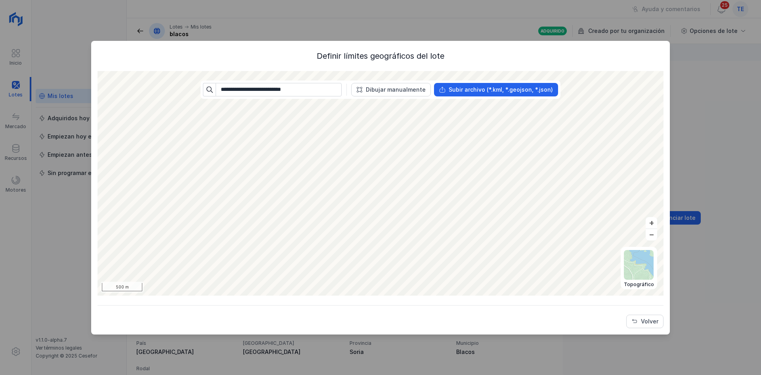
click at [474, 67] on div "**********" at bounding box center [381, 188] width 566 height 277
click at [490, 37] on div "**********" at bounding box center [380, 187] width 761 height 375
click at [486, 57] on div "**********" at bounding box center [381, 188] width 566 height 277
click at [463, 65] on div "**********" at bounding box center [381, 188] width 566 height 277
click at [642, 227] on img at bounding box center [639, 222] width 30 height 30
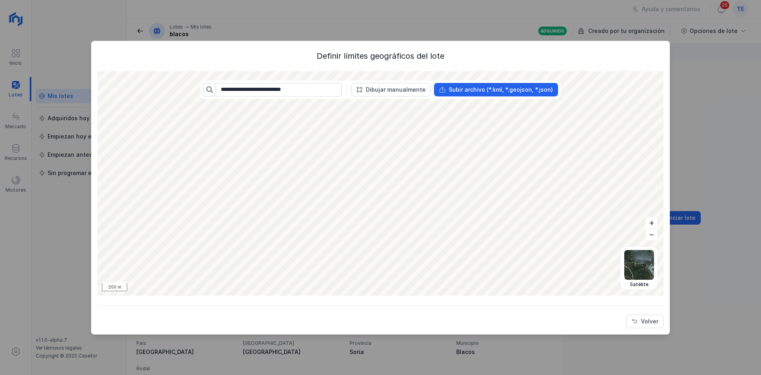
click at [368, 308] on div "**********" at bounding box center [381, 188] width 566 height 277
click at [448, 303] on div "**********" at bounding box center [381, 188] width 566 height 277
click at [556, 81] on div "**********" at bounding box center [381, 183] width 566 height 224
click at [548, 42] on div "**********" at bounding box center [380, 187] width 579 height 293
click at [539, 55] on div "**********" at bounding box center [381, 188] width 566 height 277
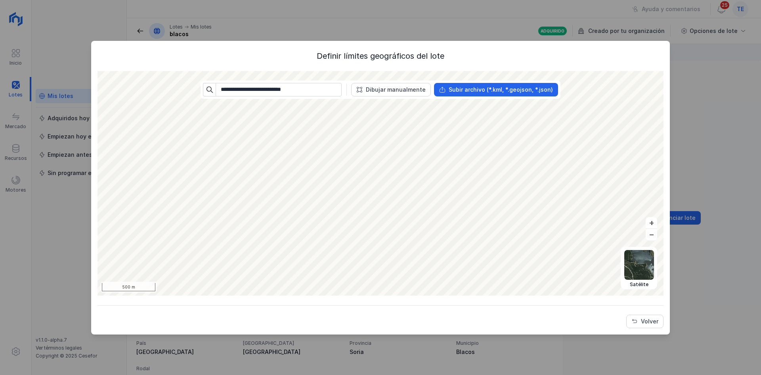
click at [447, 338] on div "**********" at bounding box center [380, 187] width 761 height 375
click at [551, 92] on div "**********" at bounding box center [381, 183] width 566 height 224
click at [656, 314] on button "Volver" at bounding box center [644, 320] width 37 height 13
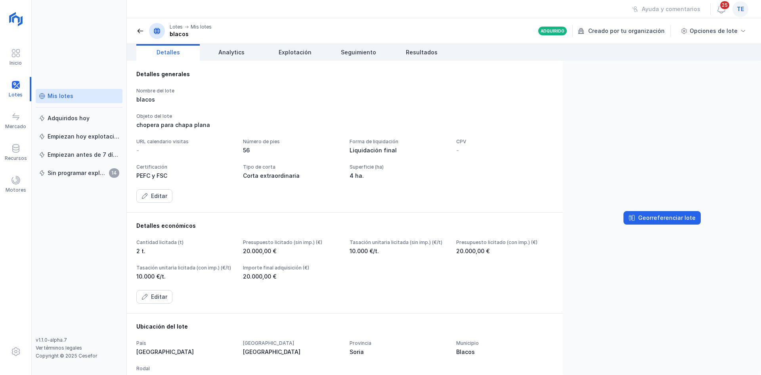
click at [746, 8] on div "te" at bounding box center [740, 9] width 16 height 16
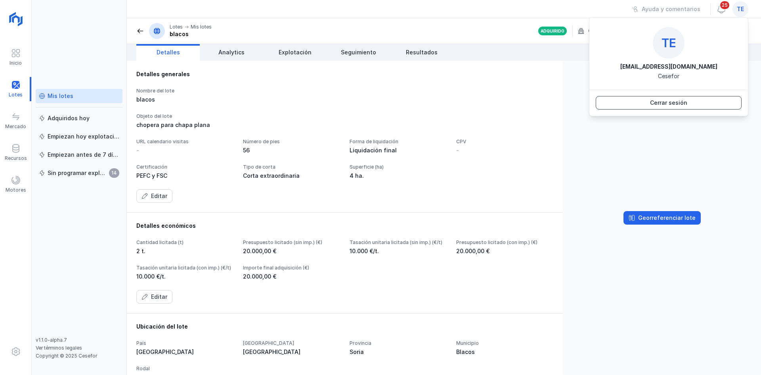
click at [665, 106] on div "Cerrar sesión" at bounding box center [668, 103] width 37 height 8
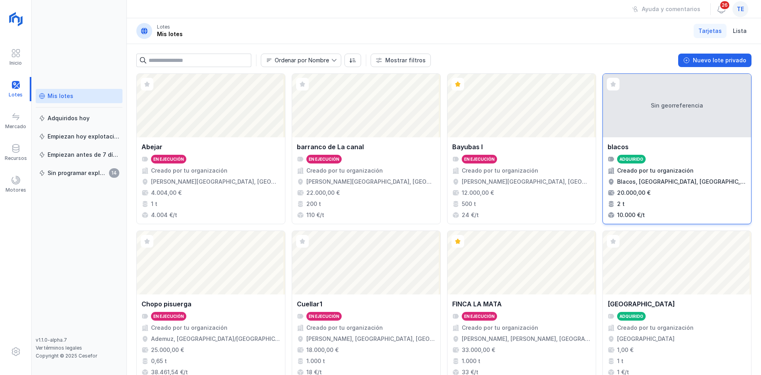
click at [684, 98] on div "Sin georreferencia" at bounding box center [677, 105] width 148 height 63
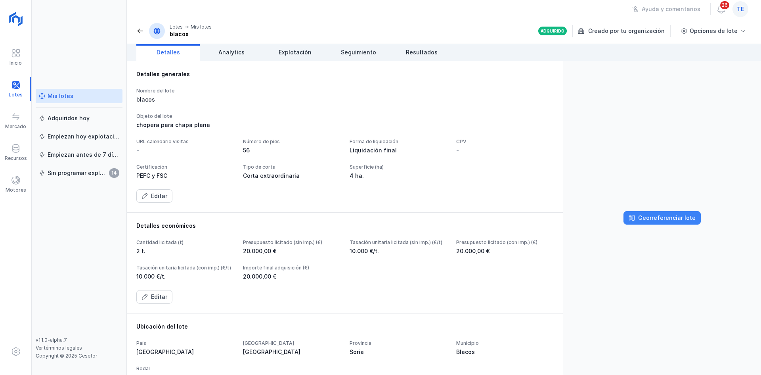
click at [674, 216] on div "Georreferenciar lote" at bounding box center [666, 218] width 57 height 8
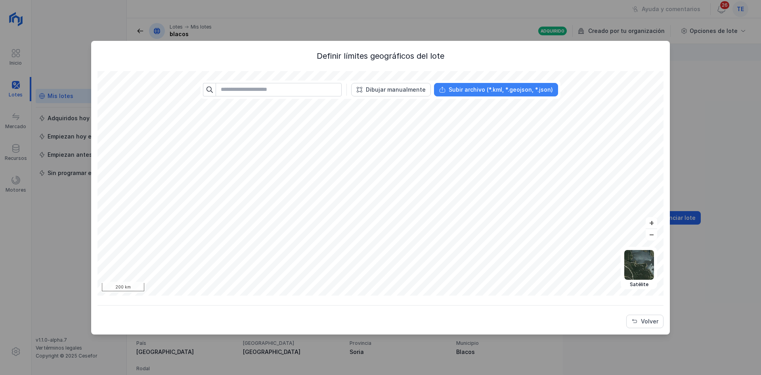
click at [498, 91] on div "Subir archivo (*.kml, *.geojson, *.json)" at bounding box center [501, 90] width 104 height 8
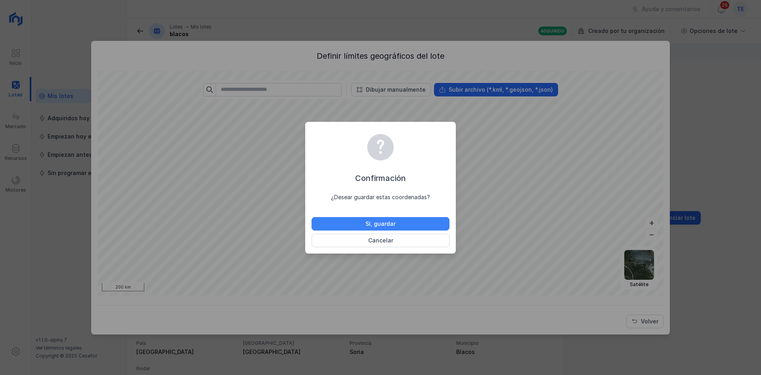
click at [425, 221] on button "Sí, guardar" at bounding box center [381, 223] width 138 height 13
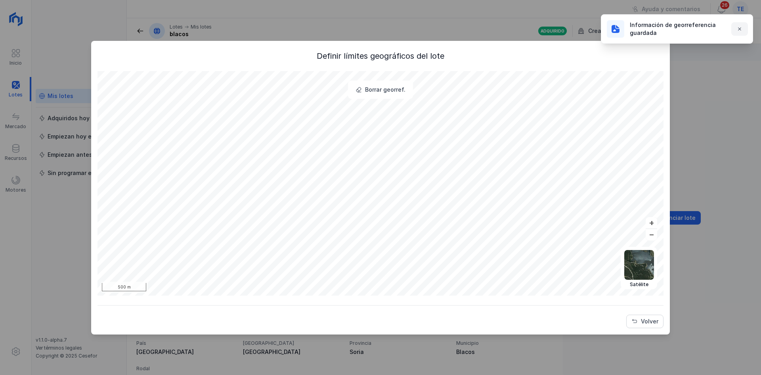
click at [735, 31] on button "button" at bounding box center [739, 28] width 17 height 13
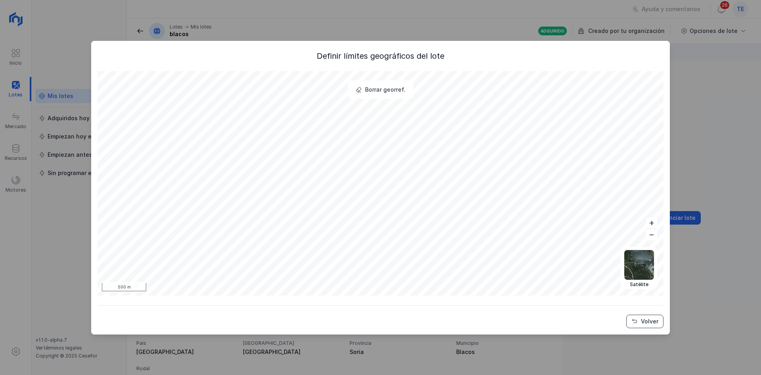
click at [655, 321] on div "Volver" at bounding box center [649, 321] width 17 height 8
